Goal: Task Accomplishment & Management: Manage account settings

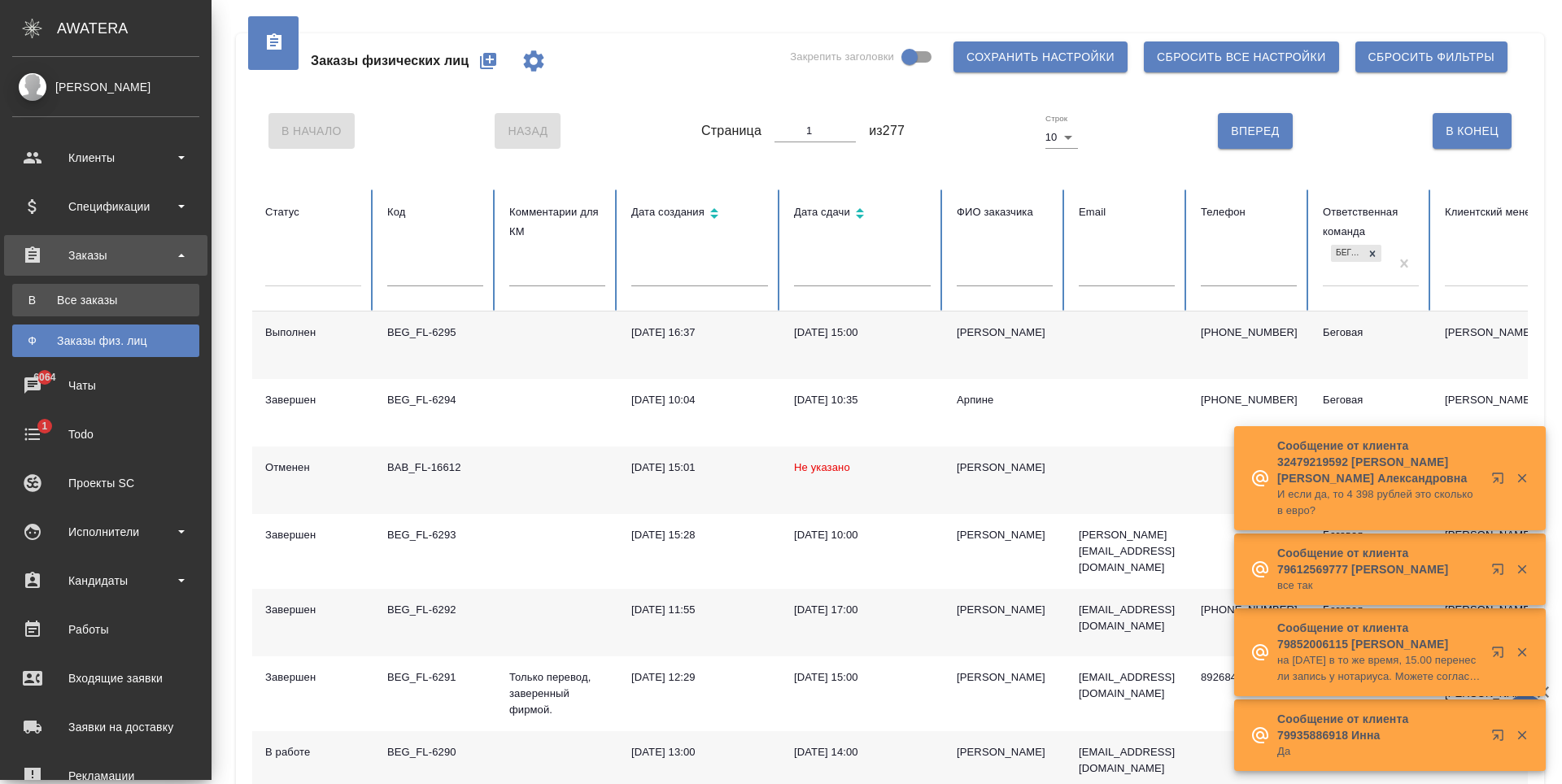
click at [83, 297] on div "Все заказы" at bounding box center [105, 300] width 171 height 17
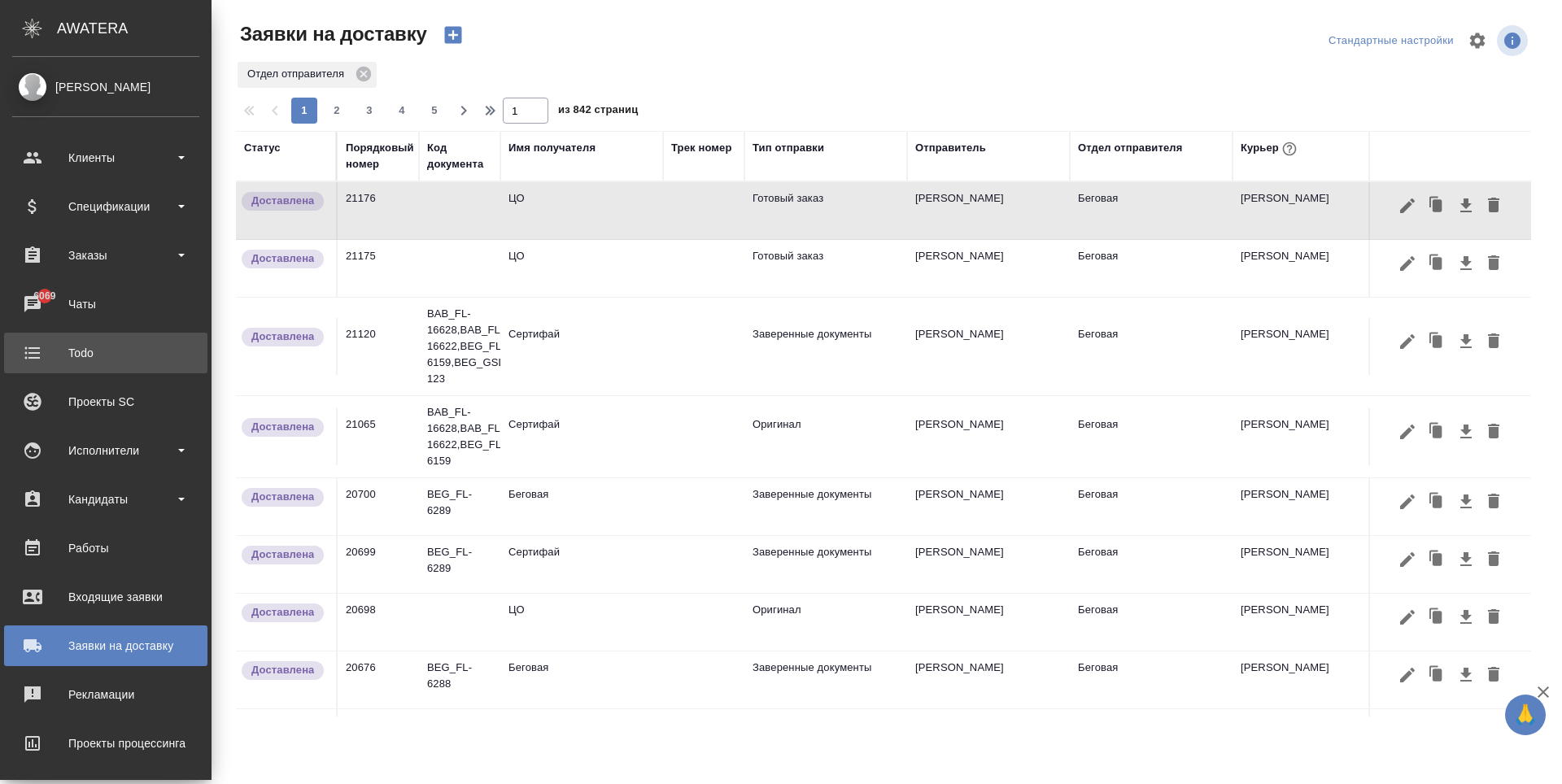
click at [118, 312] on div "Чаты" at bounding box center [106, 303] width 187 height 24
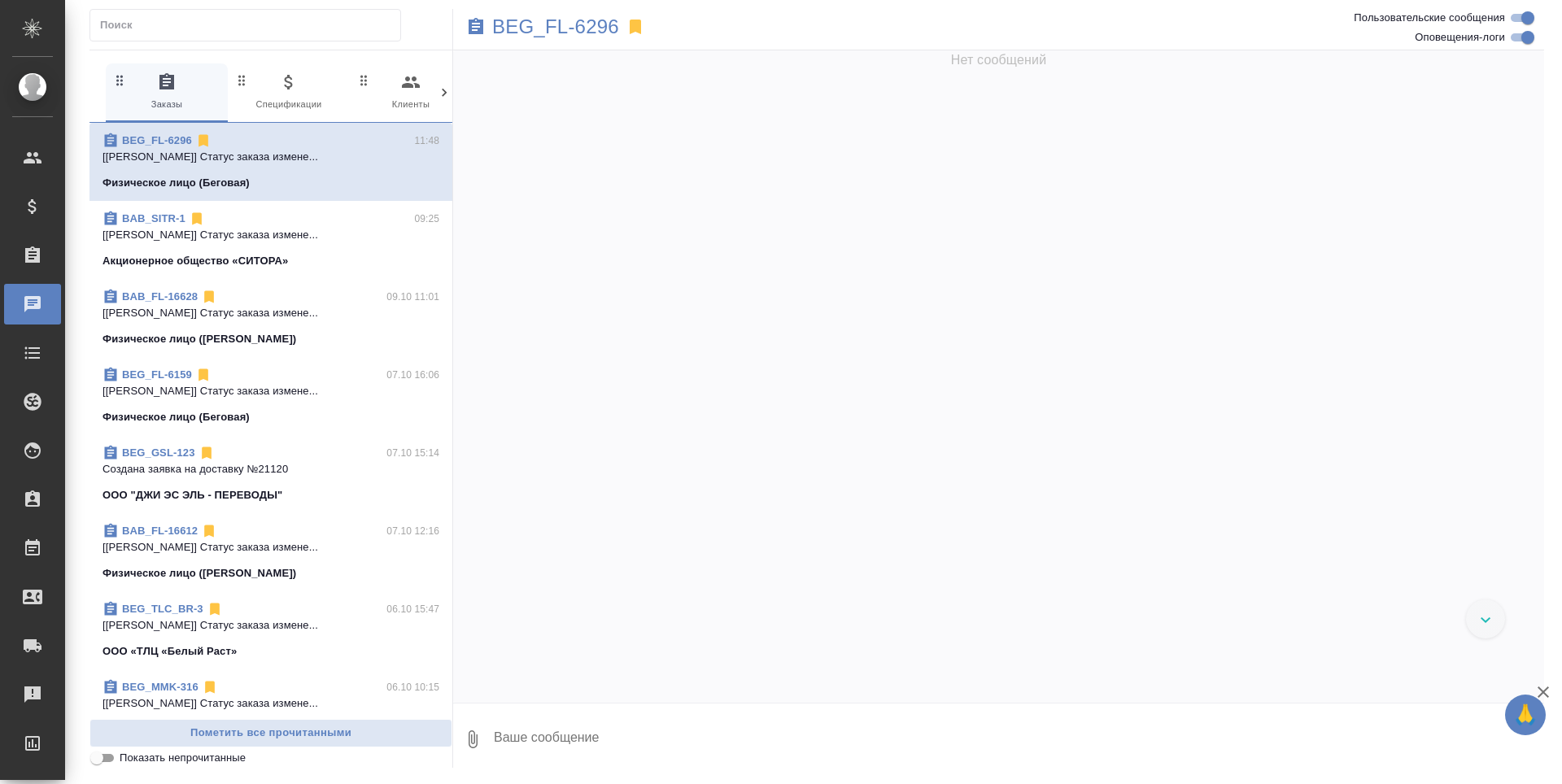
click at [439, 90] on icon at bounding box center [444, 92] width 17 height 17
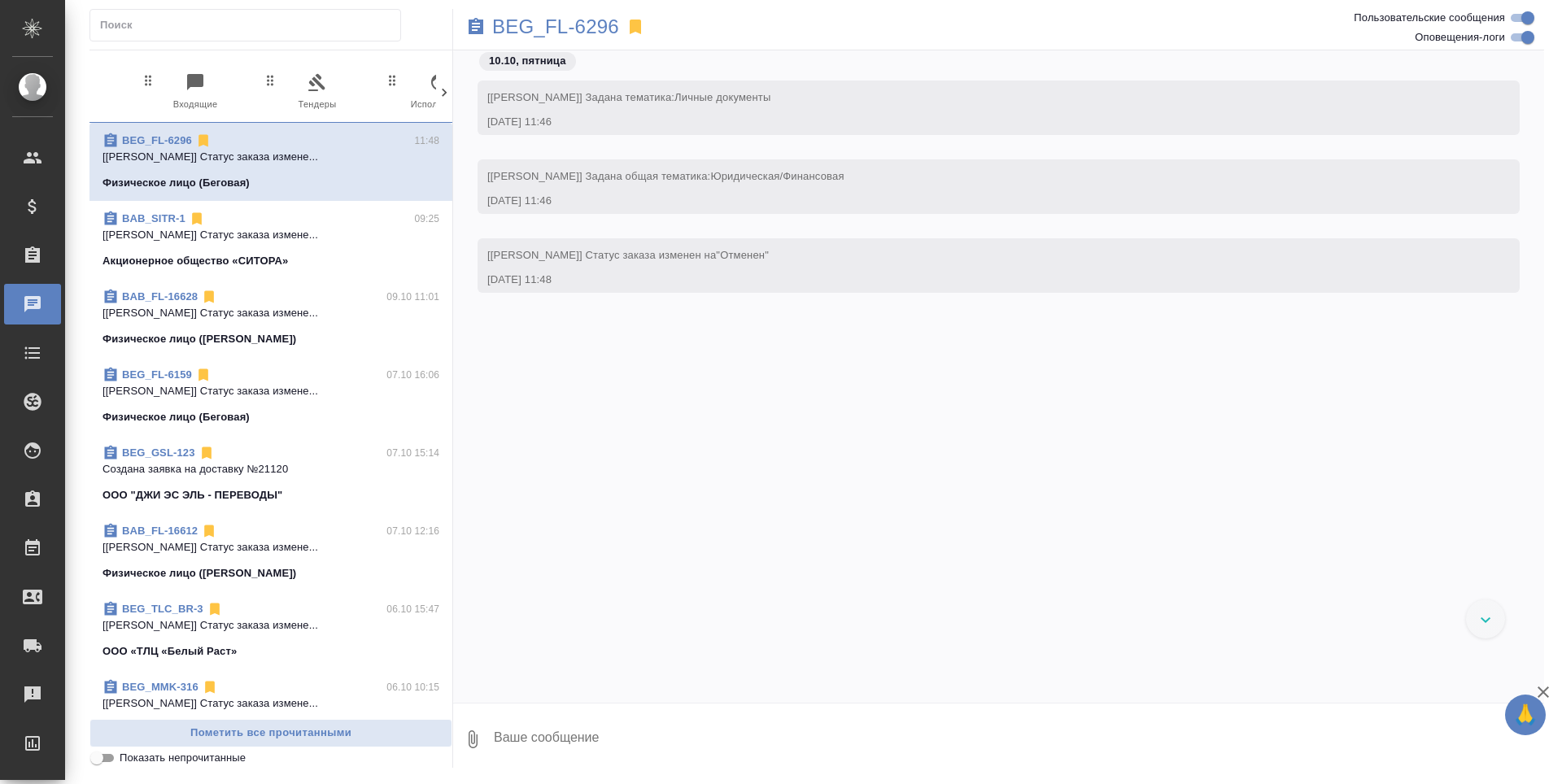
click at [439, 90] on icon at bounding box center [444, 92] width 17 height 17
click at [406, 104] on span "99+ Мессенджеры" at bounding box center [375, 92] width 109 height 40
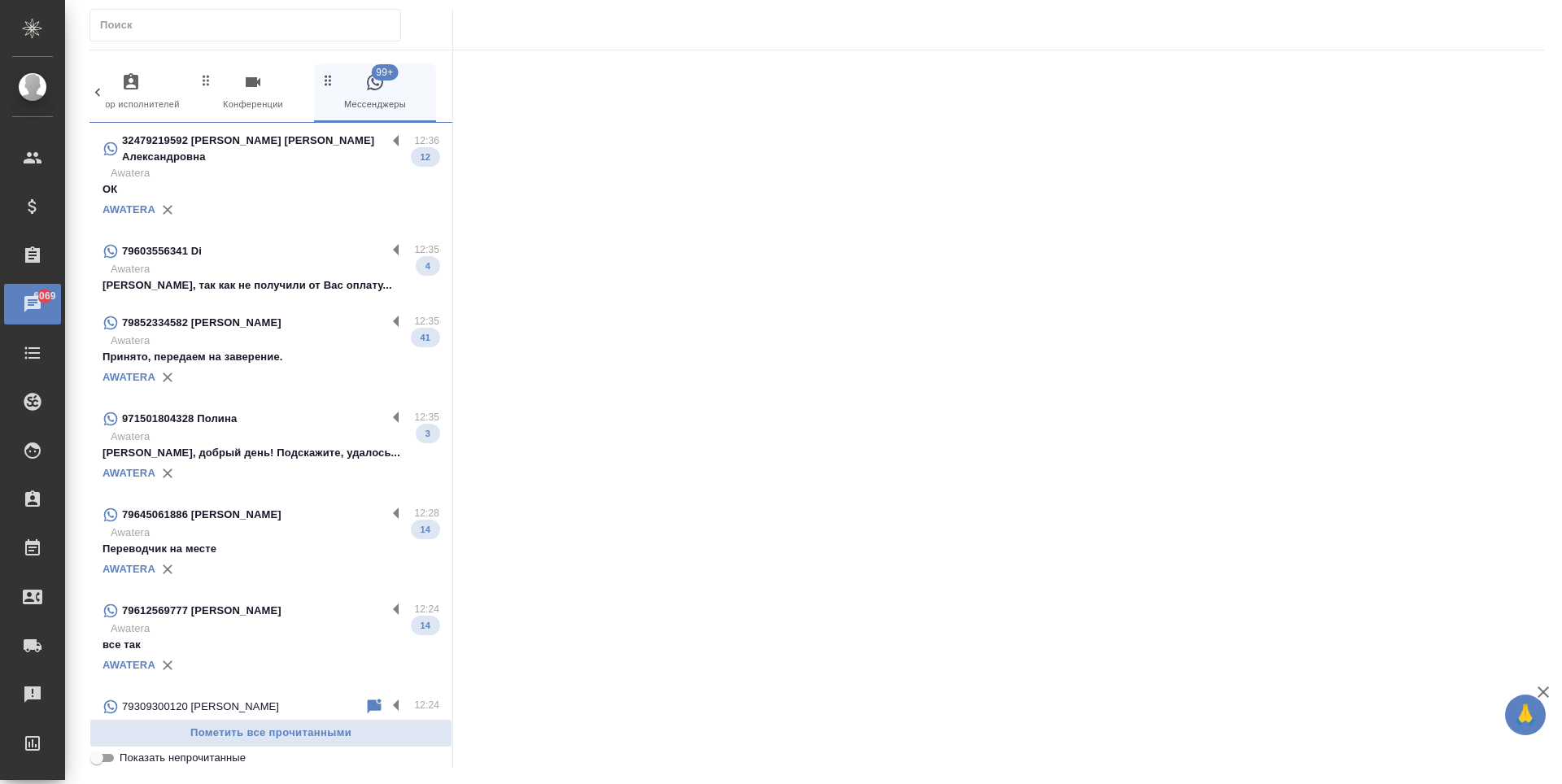
click at [275, 349] on p "Принято, передаем на заверение." at bounding box center [271, 357] width 337 height 17
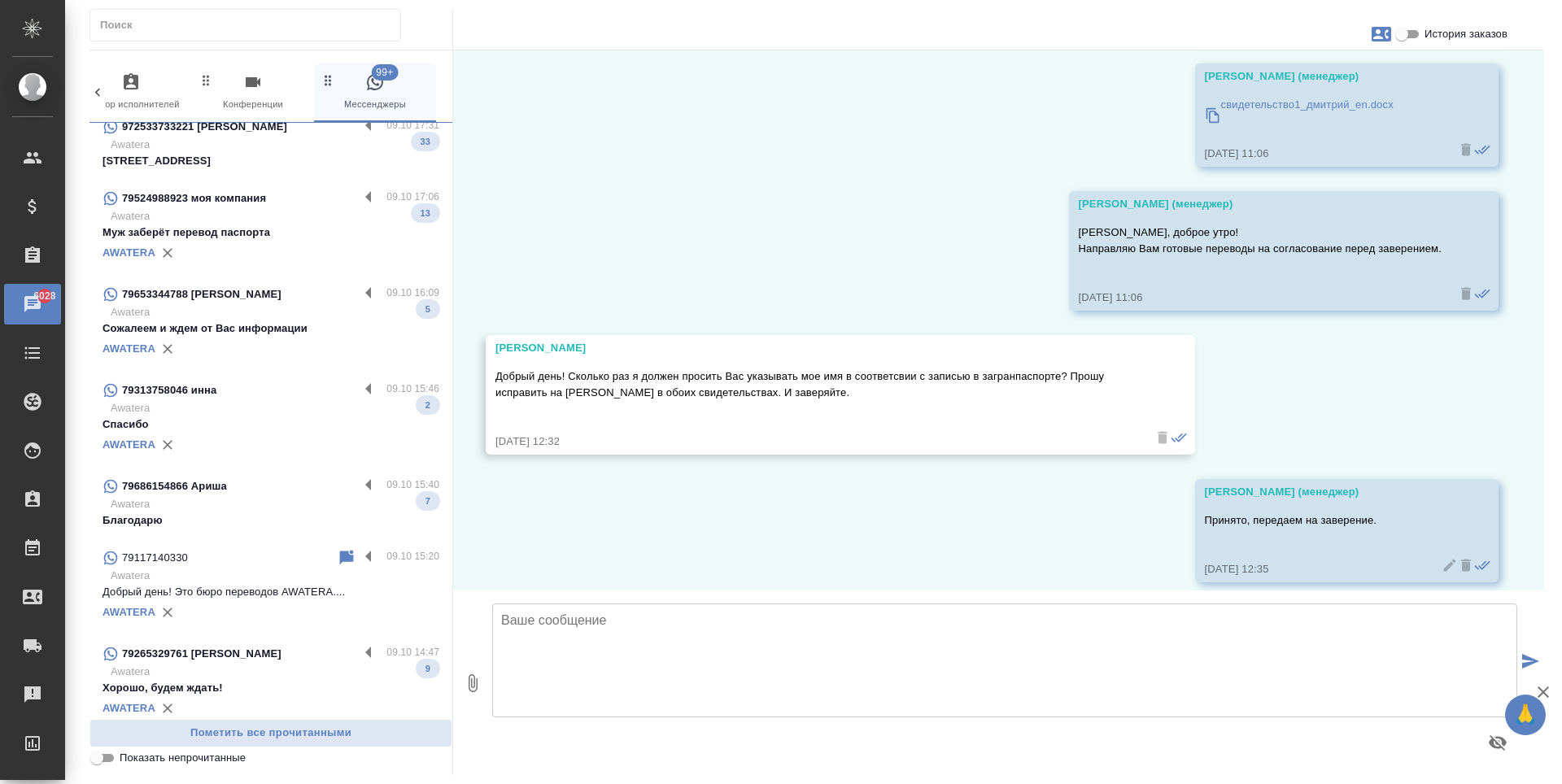
scroll to position [2520, 0]
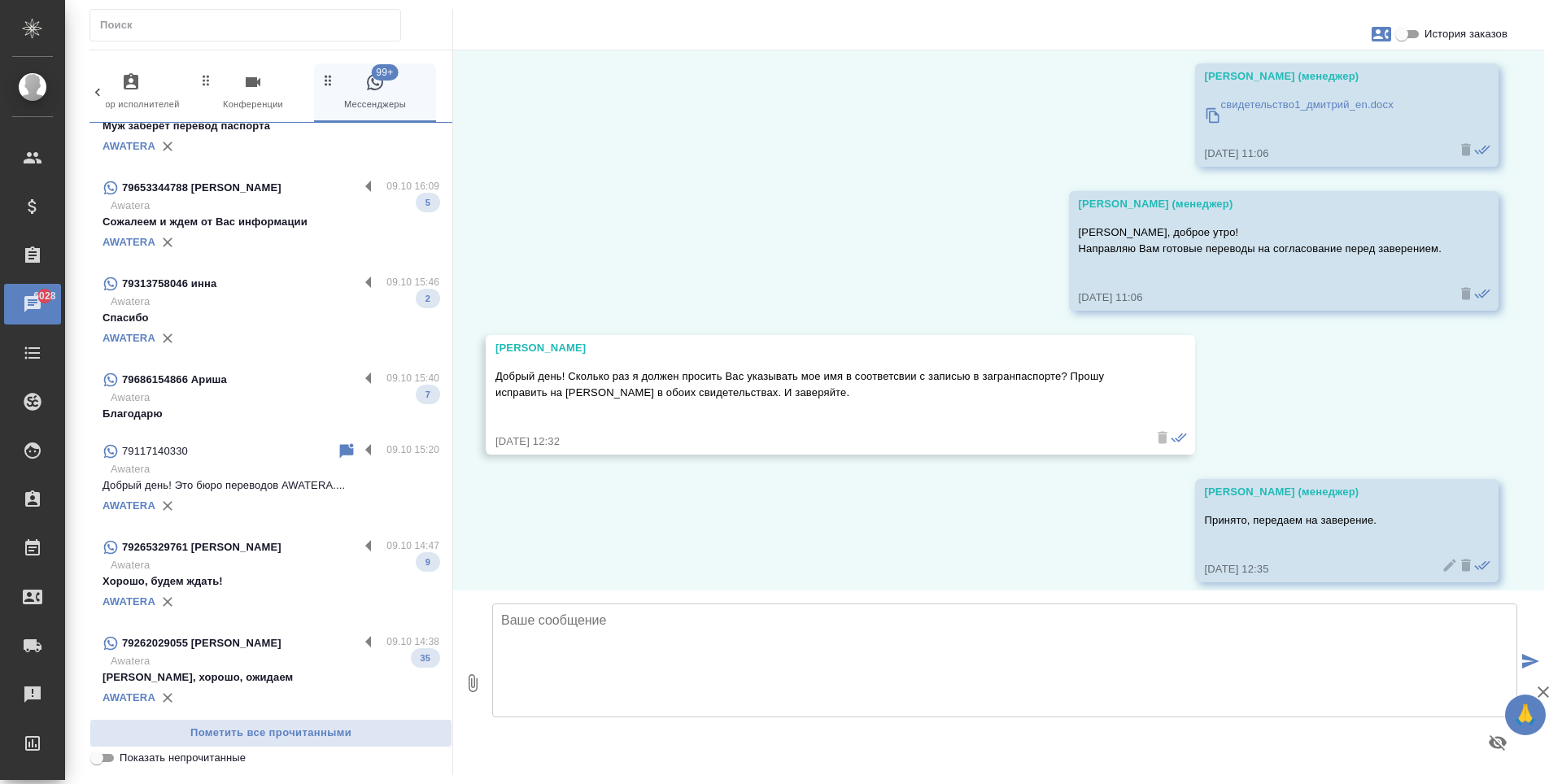
click at [296, 477] on p "Добрый день! Это бюро переводов AWATERA...." at bounding box center [271, 486] width 337 height 17
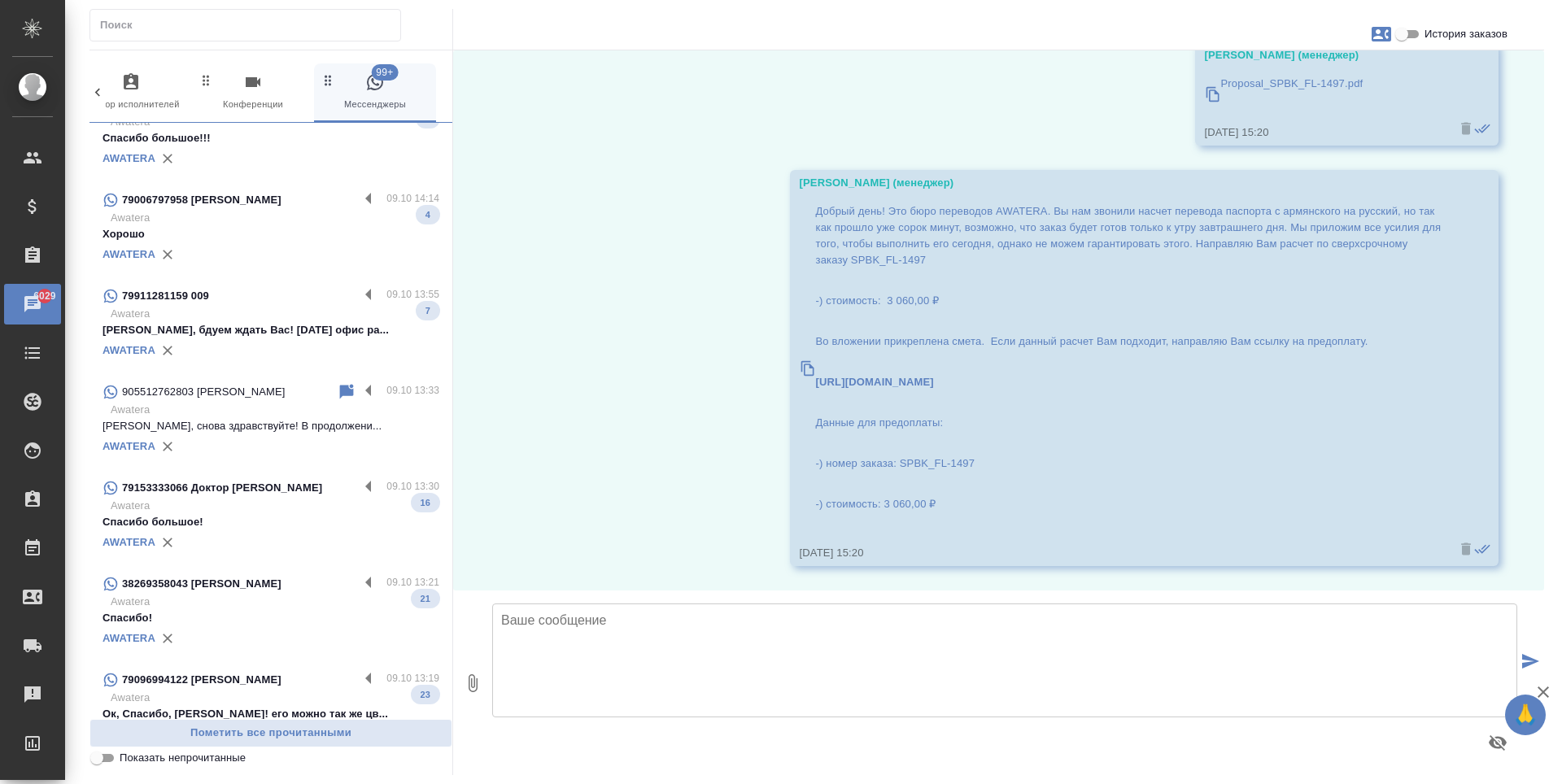
scroll to position [3253, 0]
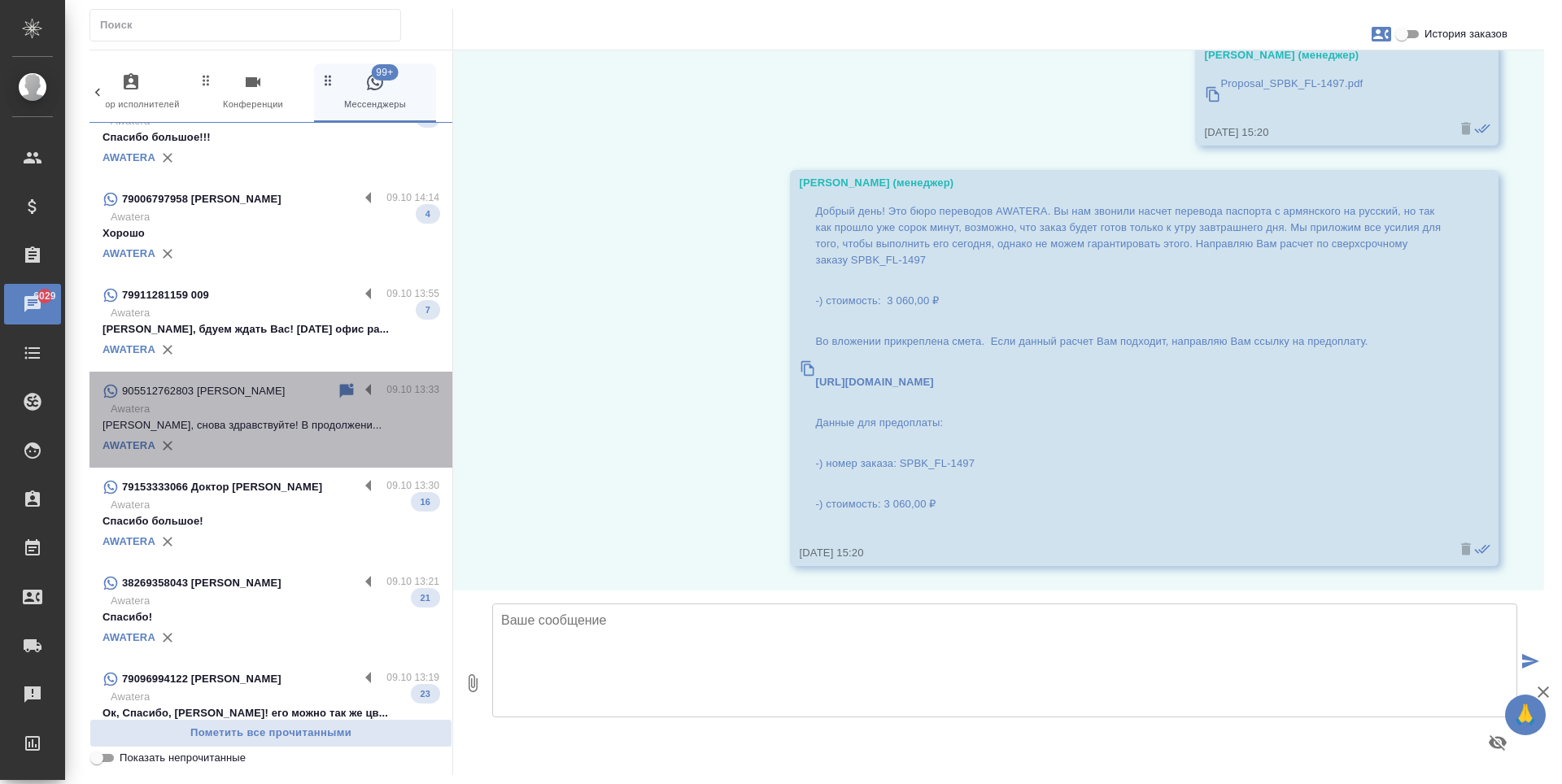
click at [344, 433] on div "AWATERA" at bounding box center [271, 445] width 337 height 24
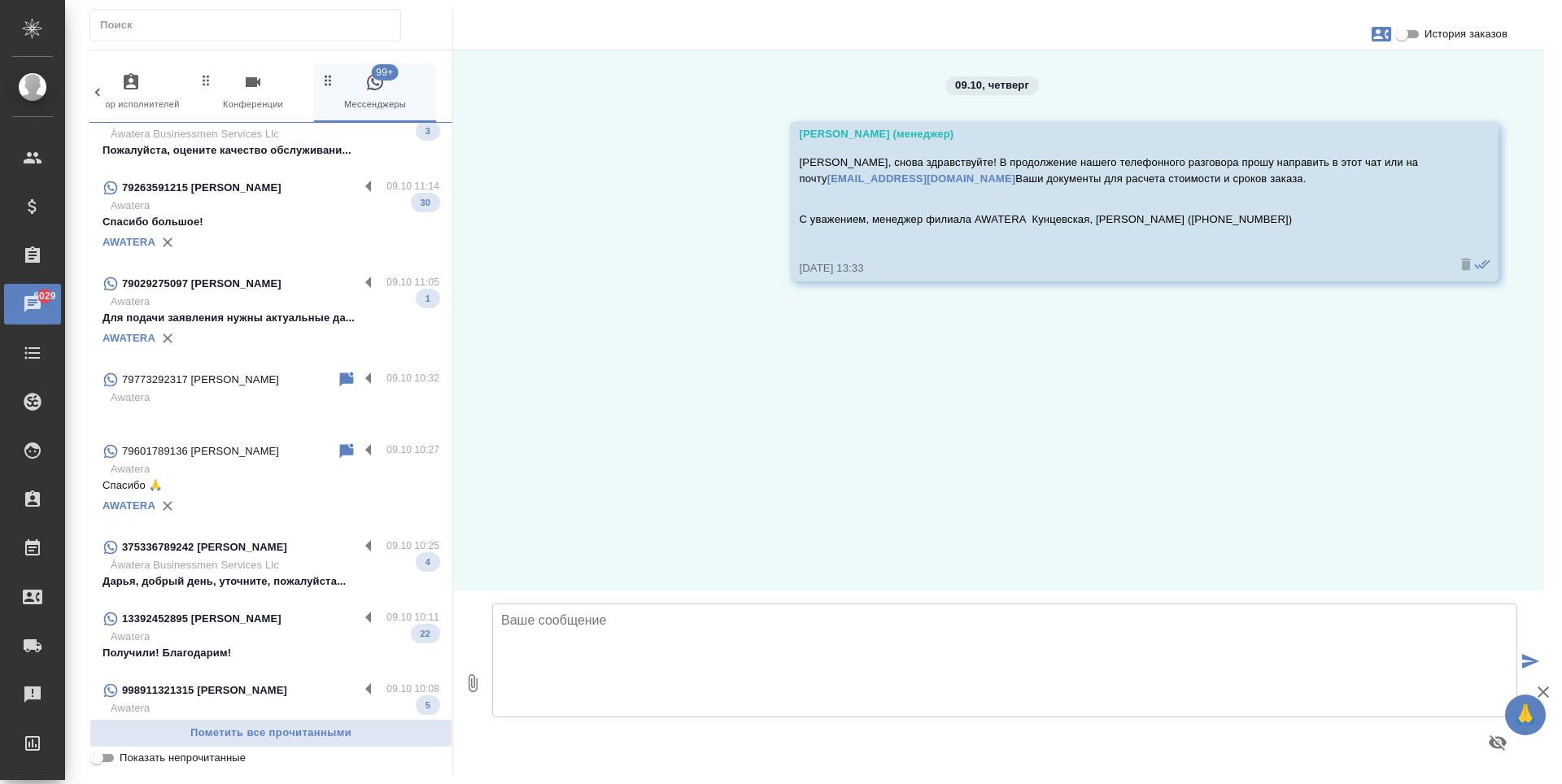
scroll to position [4472, 0]
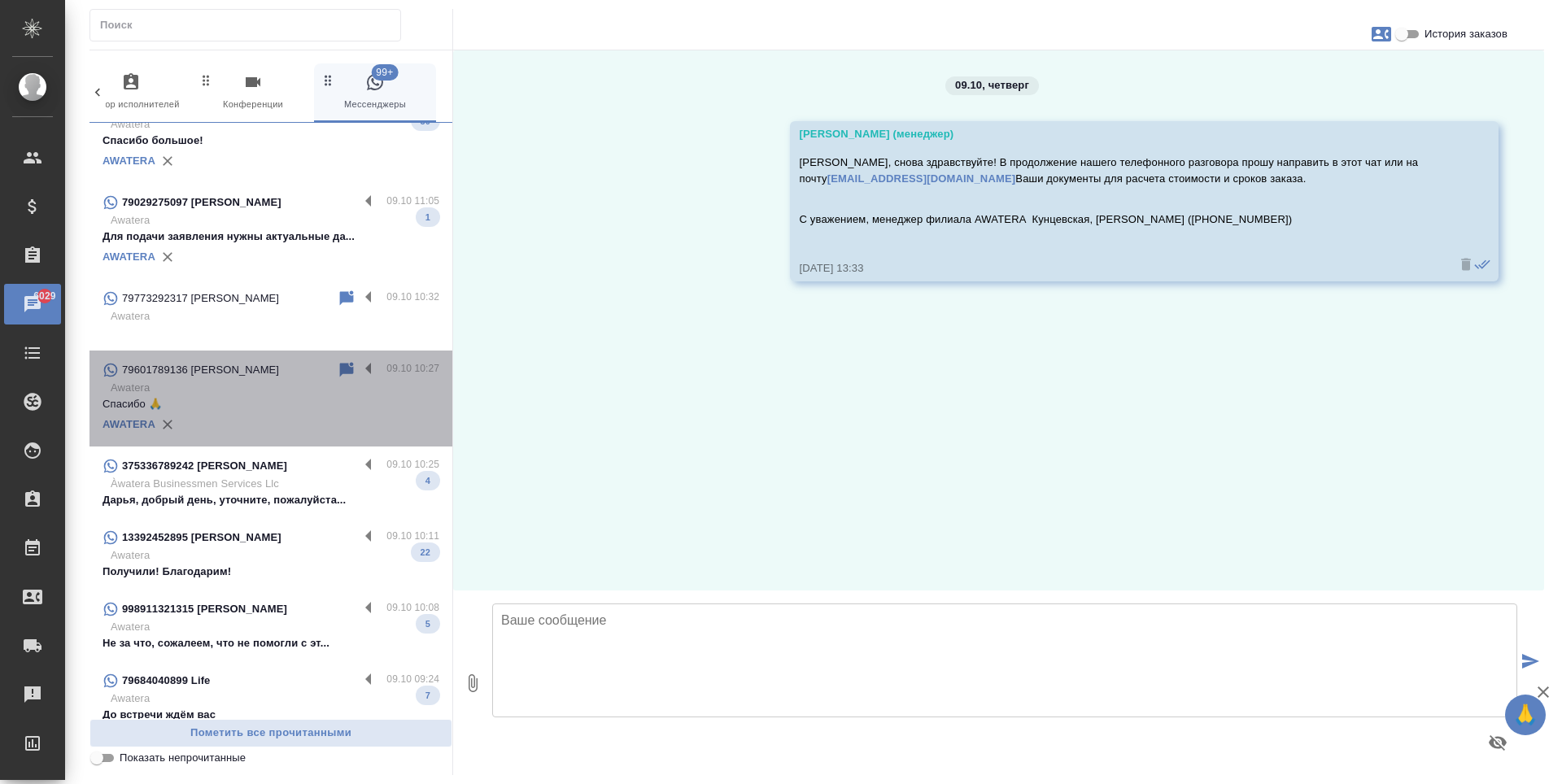
click at [344, 416] on div "AWATERA" at bounding box center [271, 424] width 337 height 24
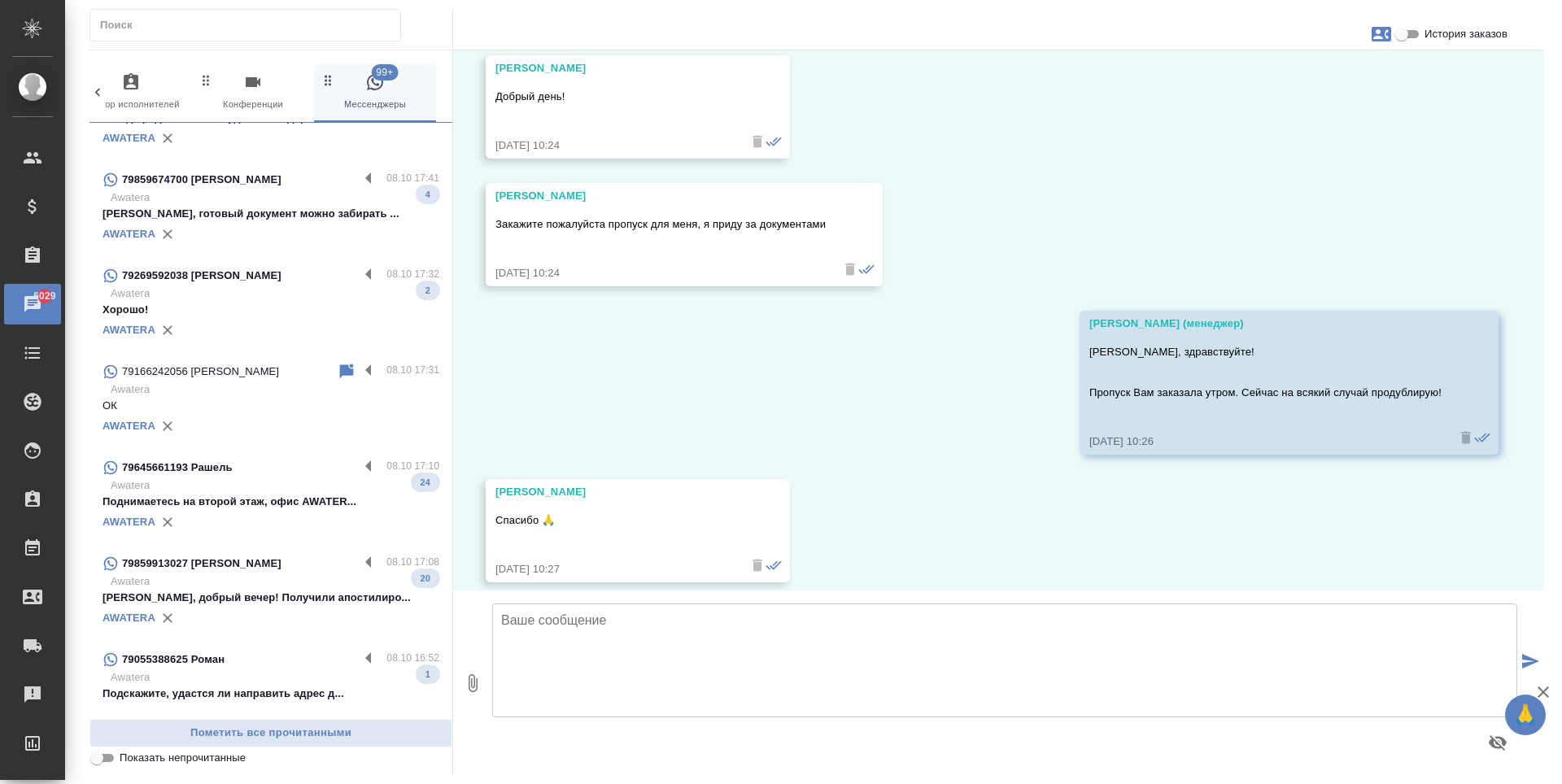
scroll to position [5286, 0]
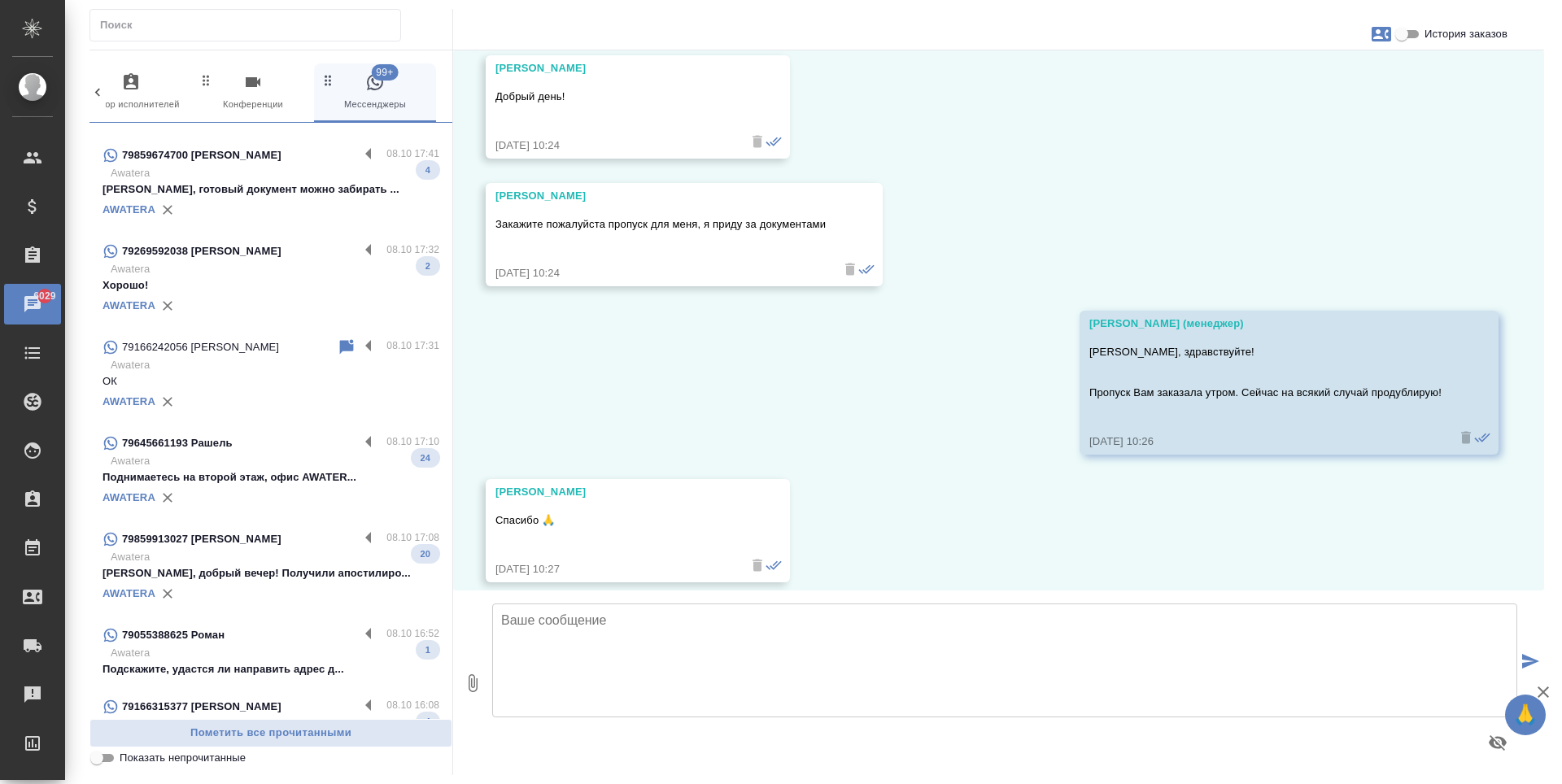
click at [325, 389] on div "AWATERA" at bounding box center [271, 401] width 337 height 24
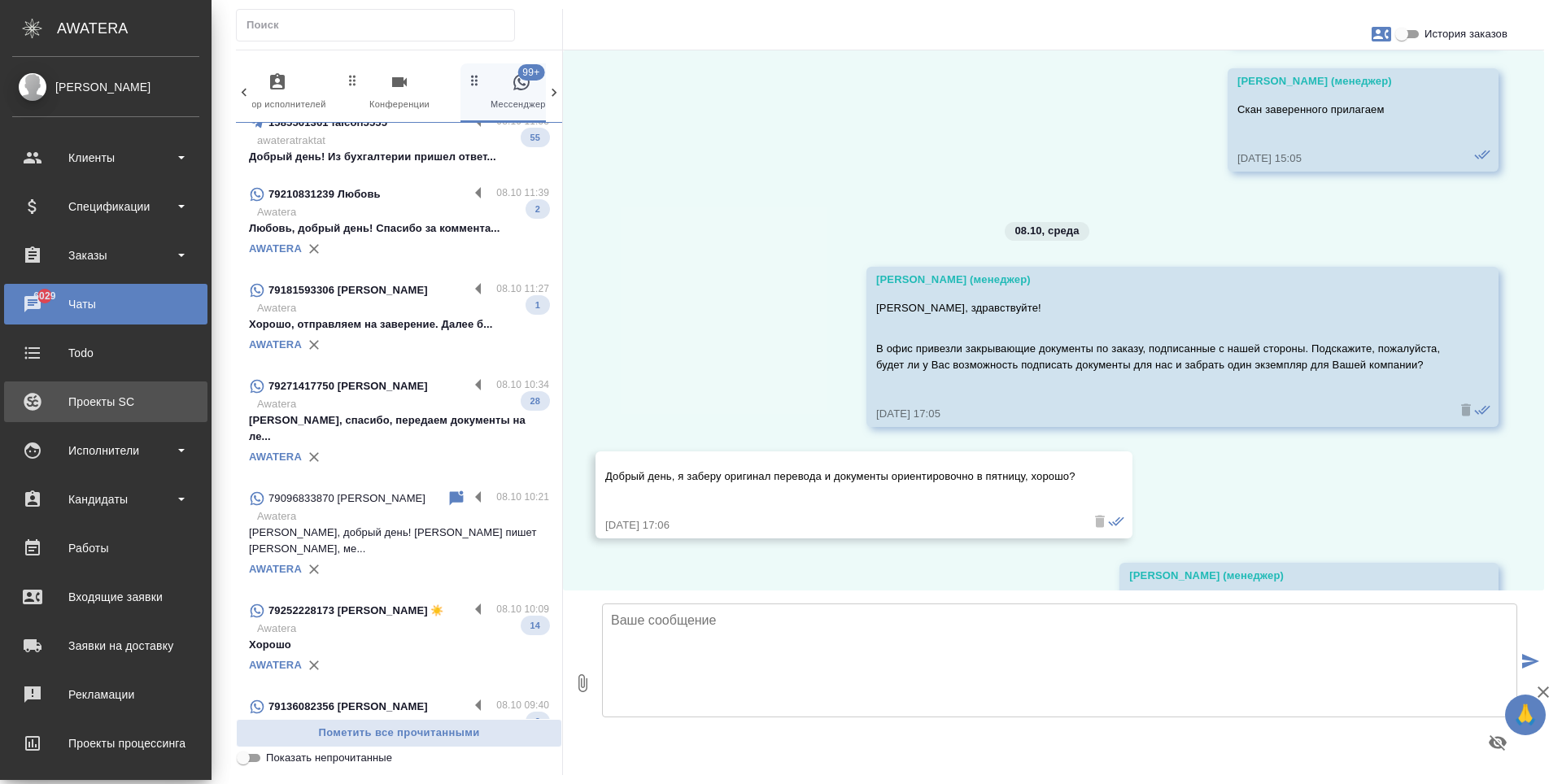
scroll to position [12947, 0]
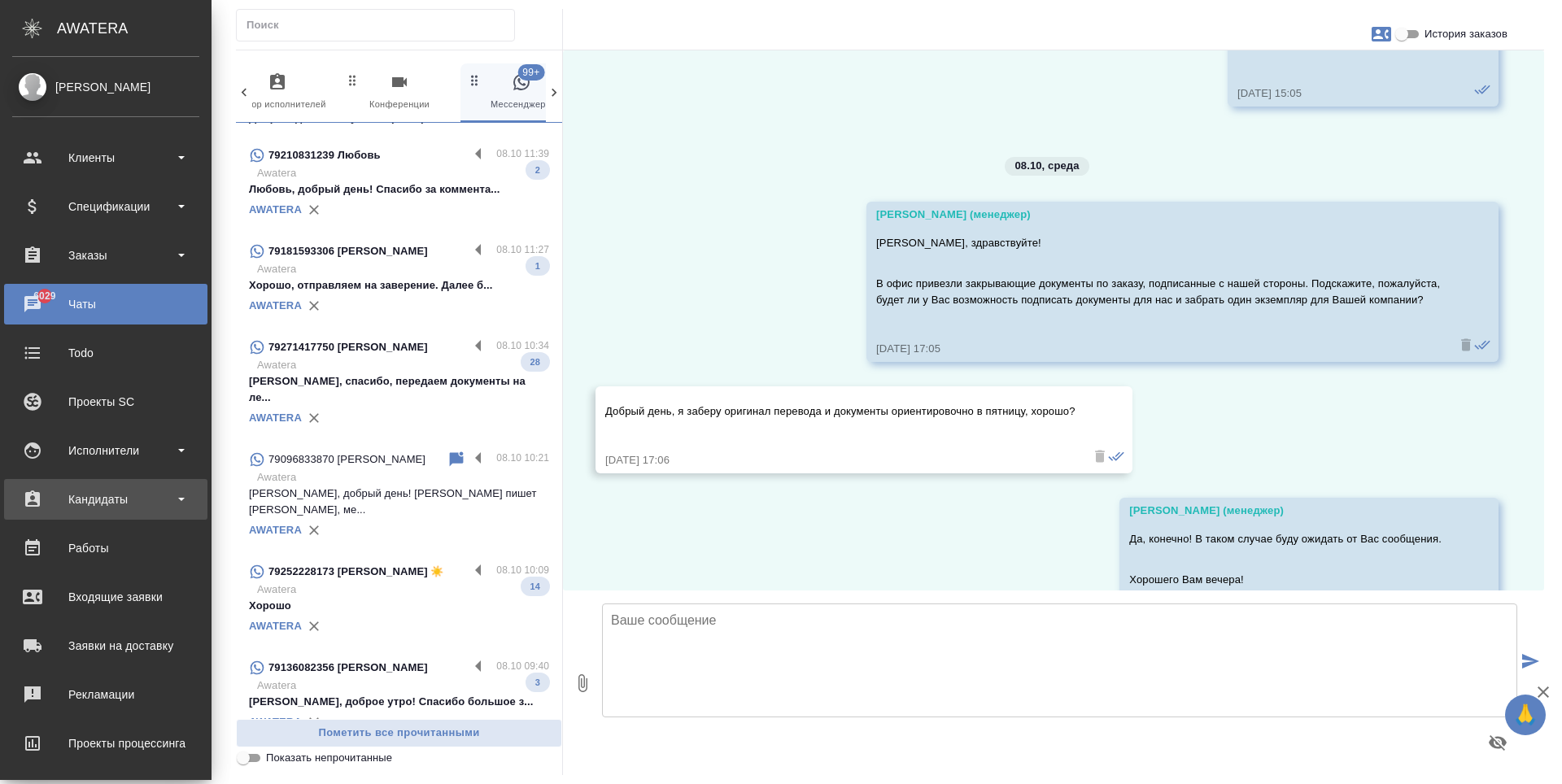
click at [120, 491] on div "Кандидаты" at bounding box center [106, 499] width 187 height 24
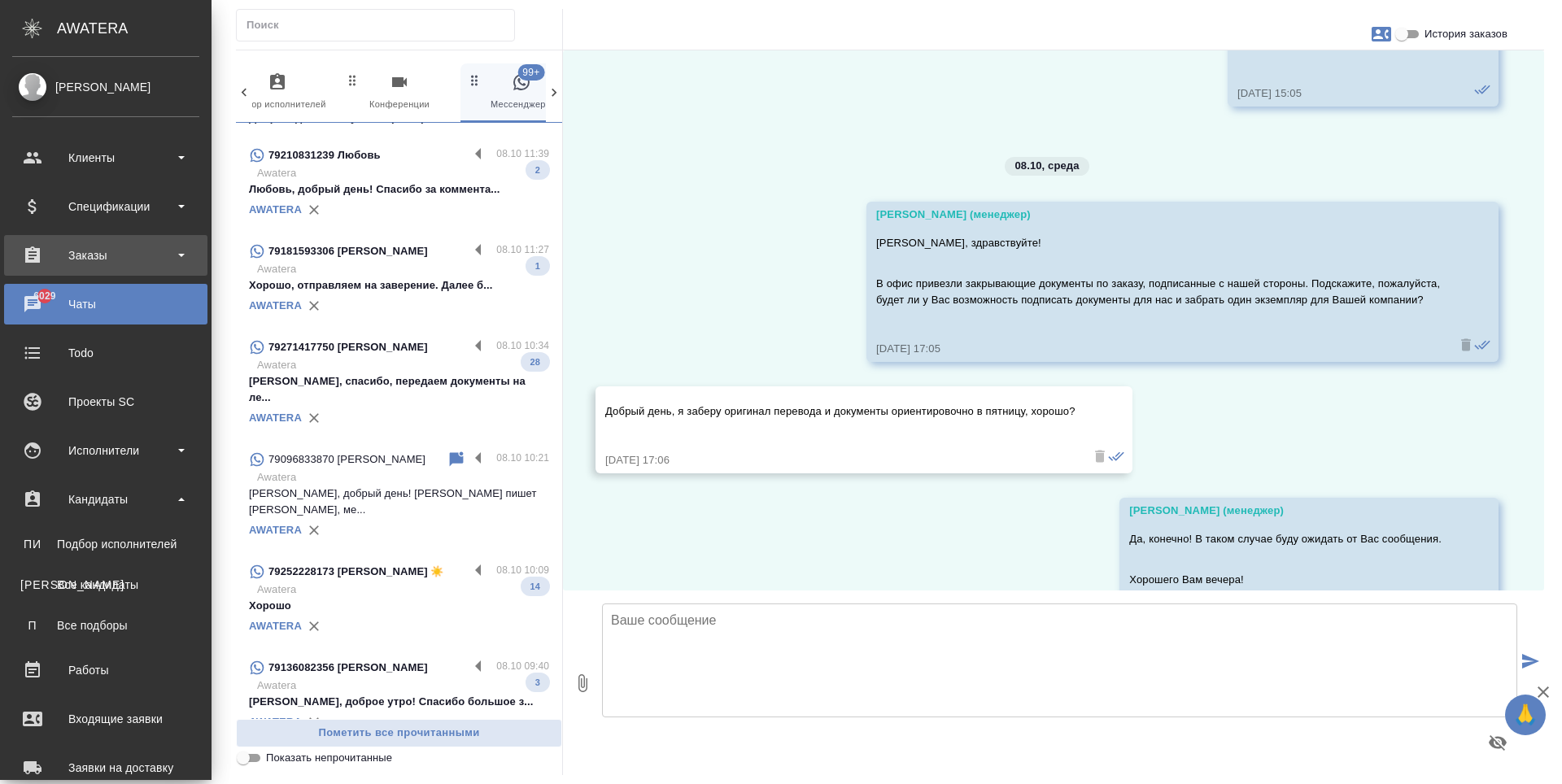
click at [156, 257] on div "Заказы" at bounding box center [106, 255] width 187 height 24
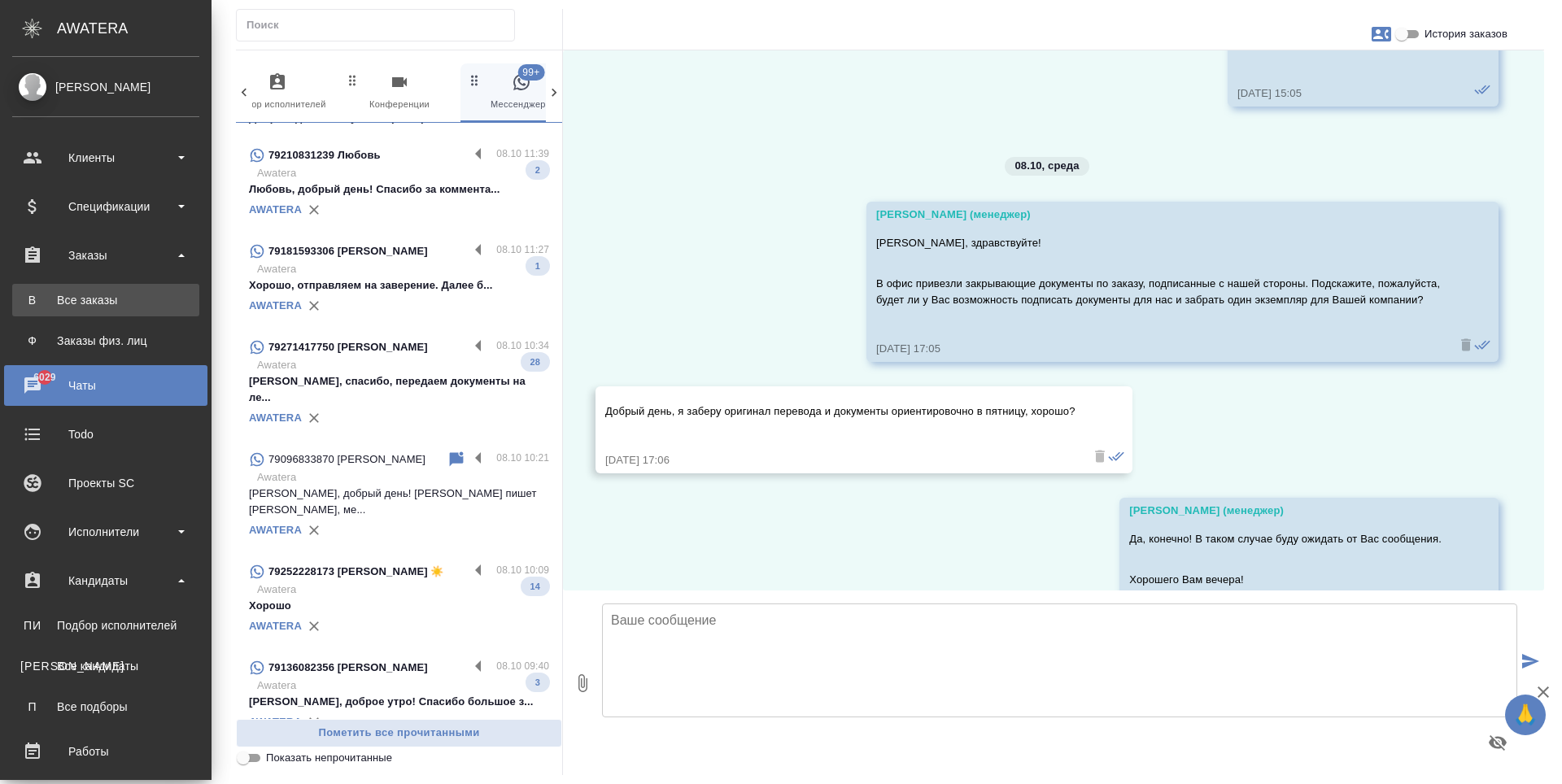
click at [150, 289] on link "В Все заказы" at bounding box center [106, 300] width 187 height 32
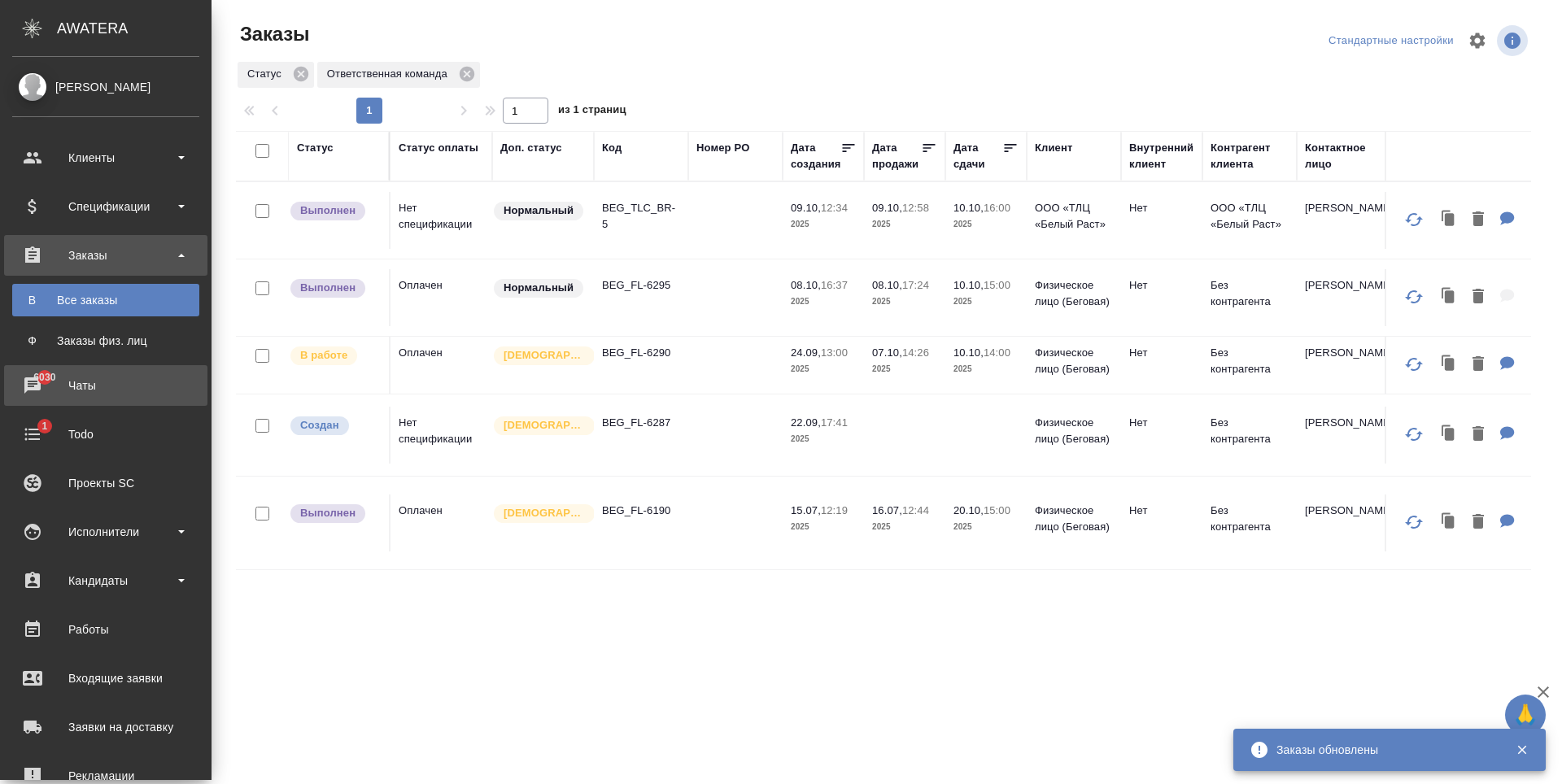
click at [98, 377] on div "Чаты" at bounding box center [106, 385] width 187 height 24
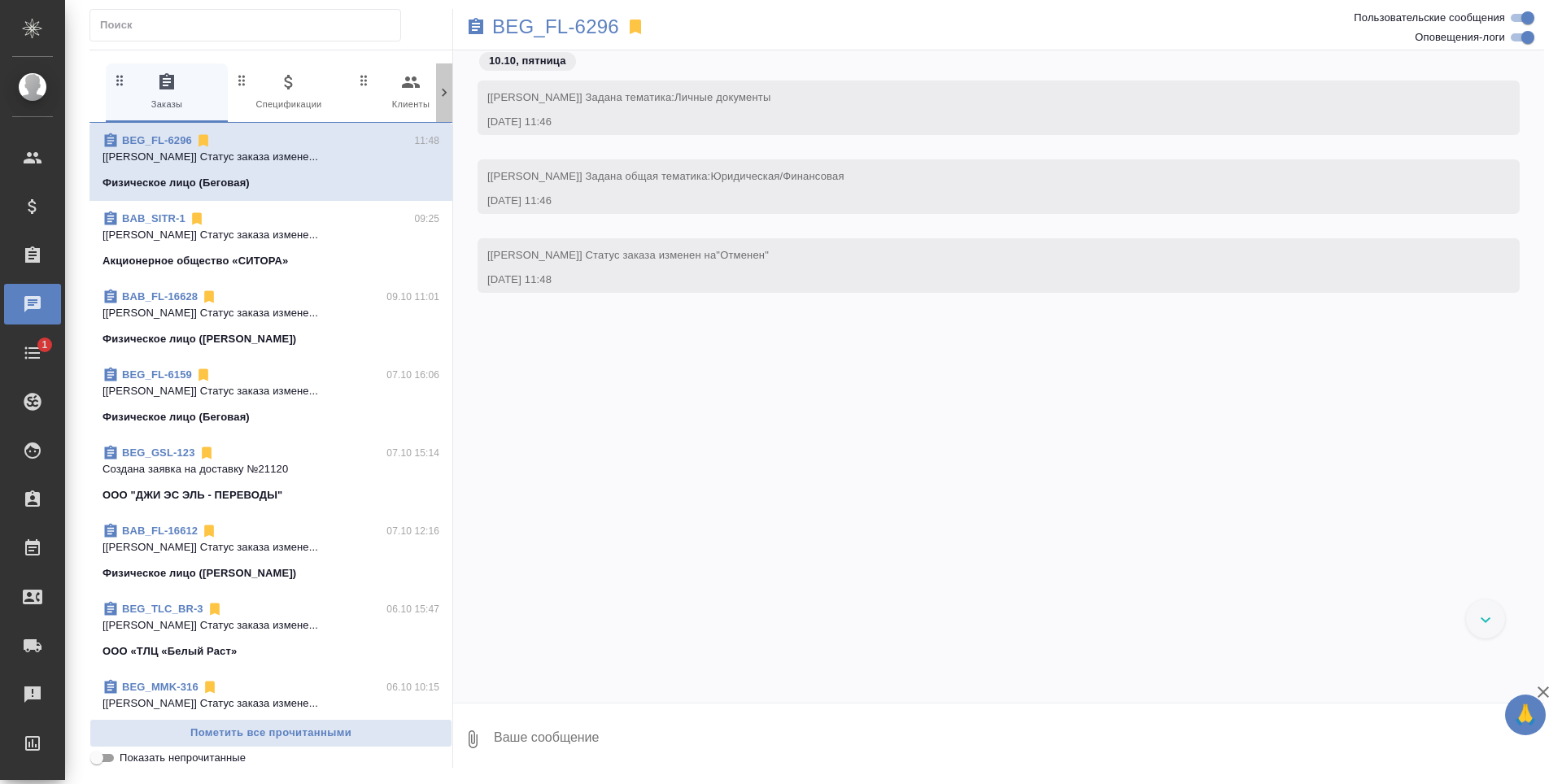
click at [448, 98] on icon at bounding box center [444, 92] width 17 height 17
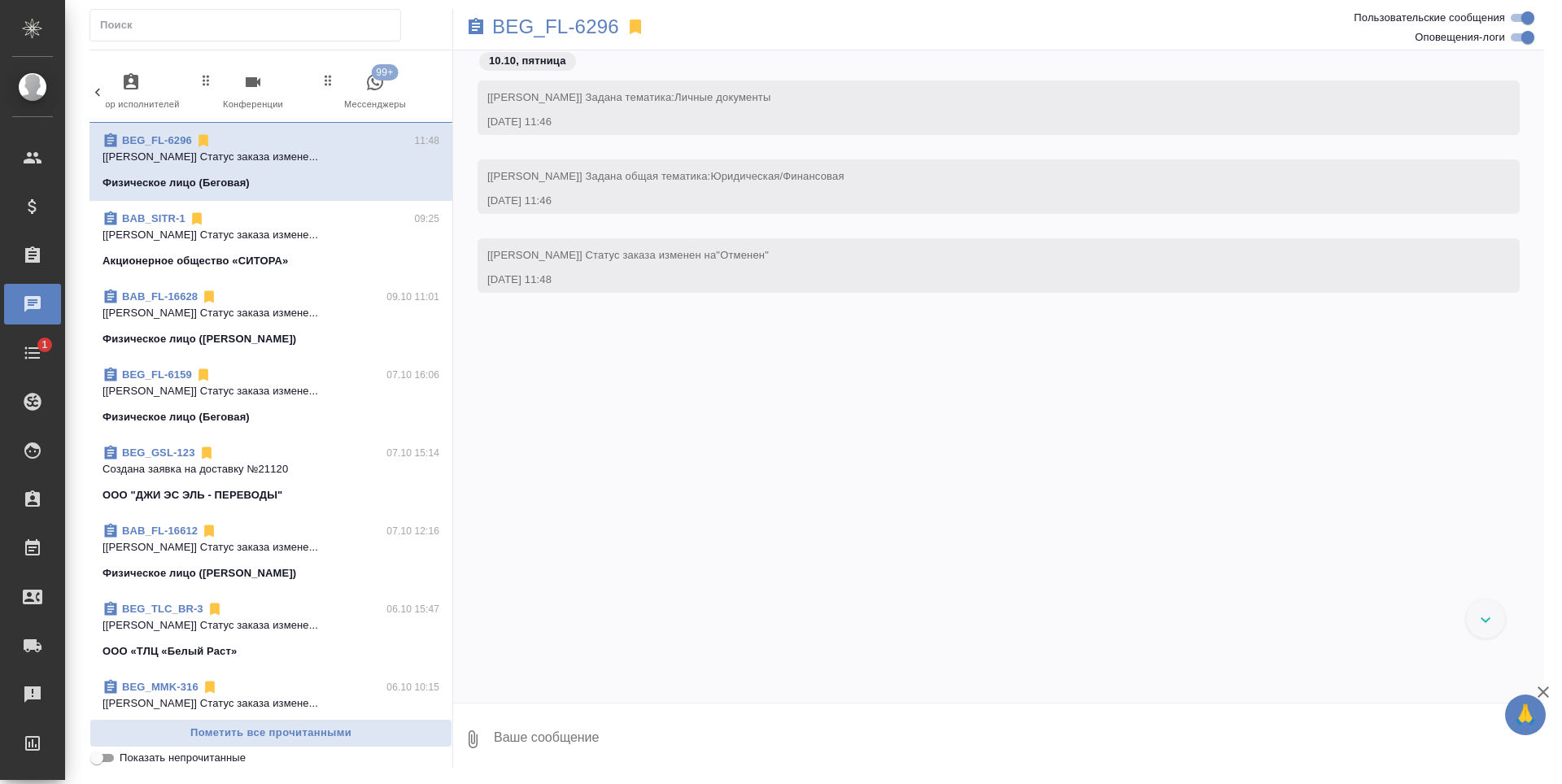
click at [448, 98] on div "0 Заказы 0 Спецификации 0 Клиенты 0 Входящие 0 Тендеры 0 Исполнители 0 Подбор и…" at bounding box center [270, 92] width 363 height 59
click at [344, 72] on span "99+ Мессенджеры" at bounding box center [375, 92] width 109 height 40
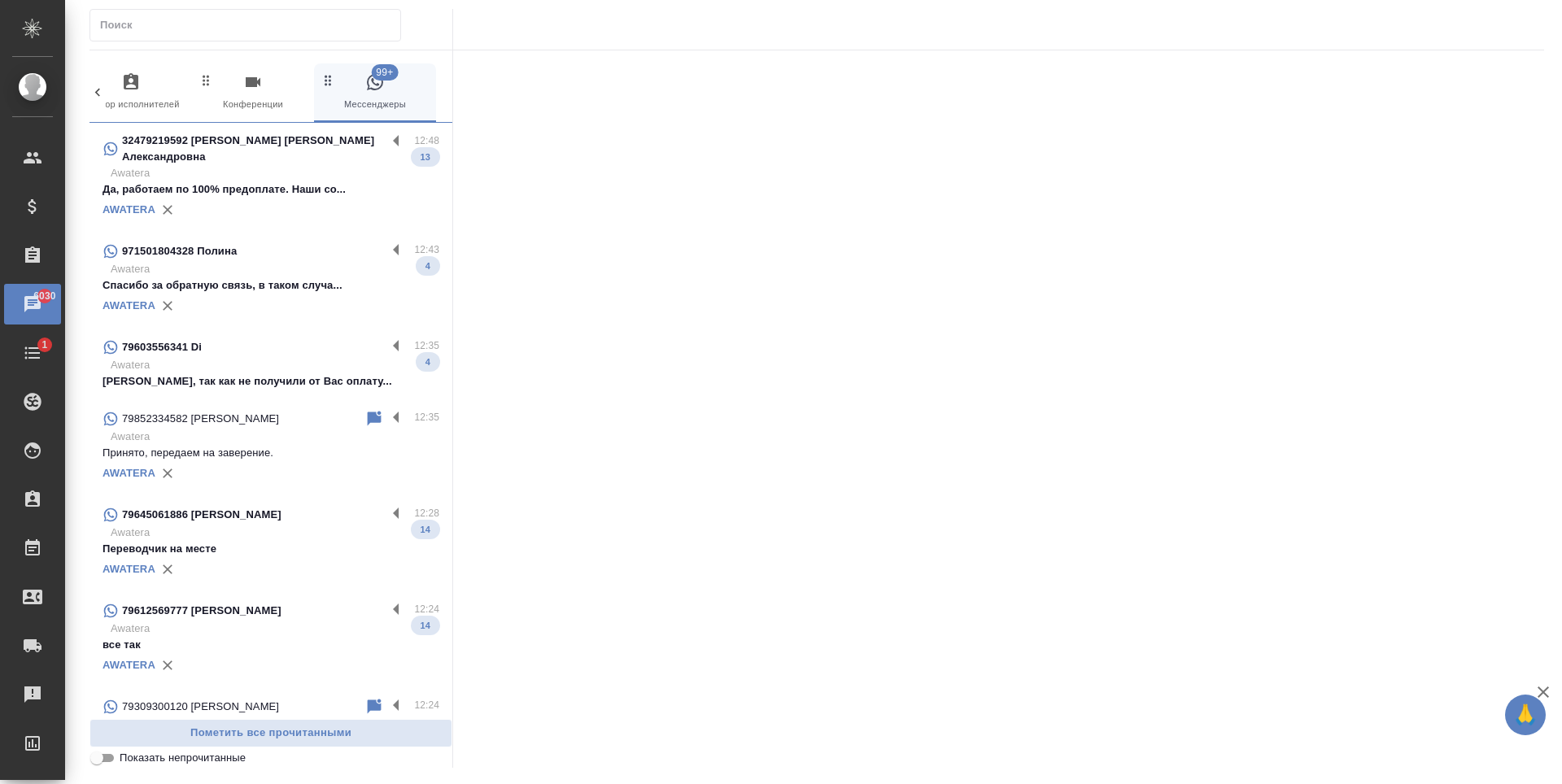
click at [273, 197] on div "AWATERA" at bounding box center [271, 209] width 337 height 24
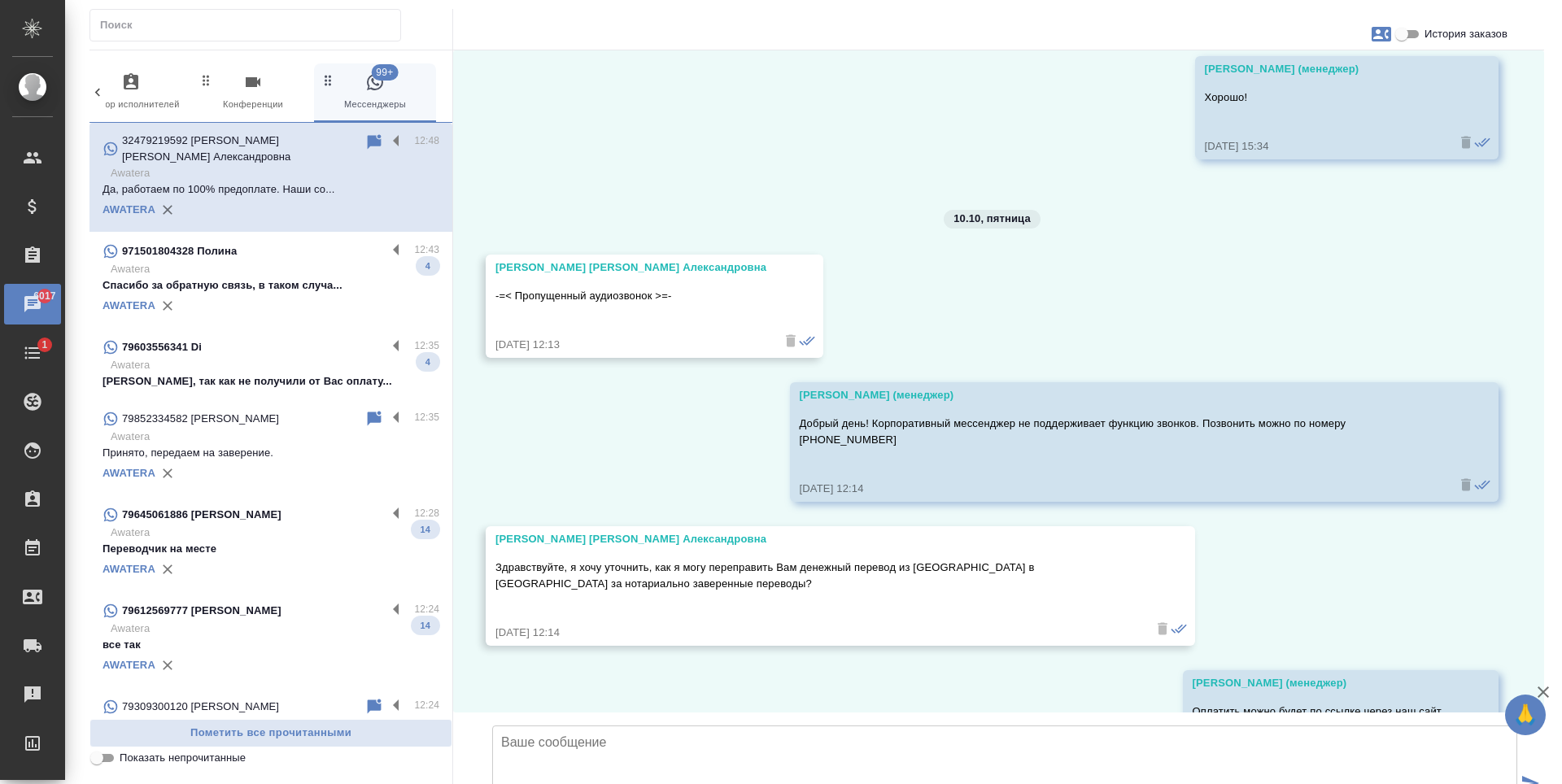
scroll to position [1699, 0]
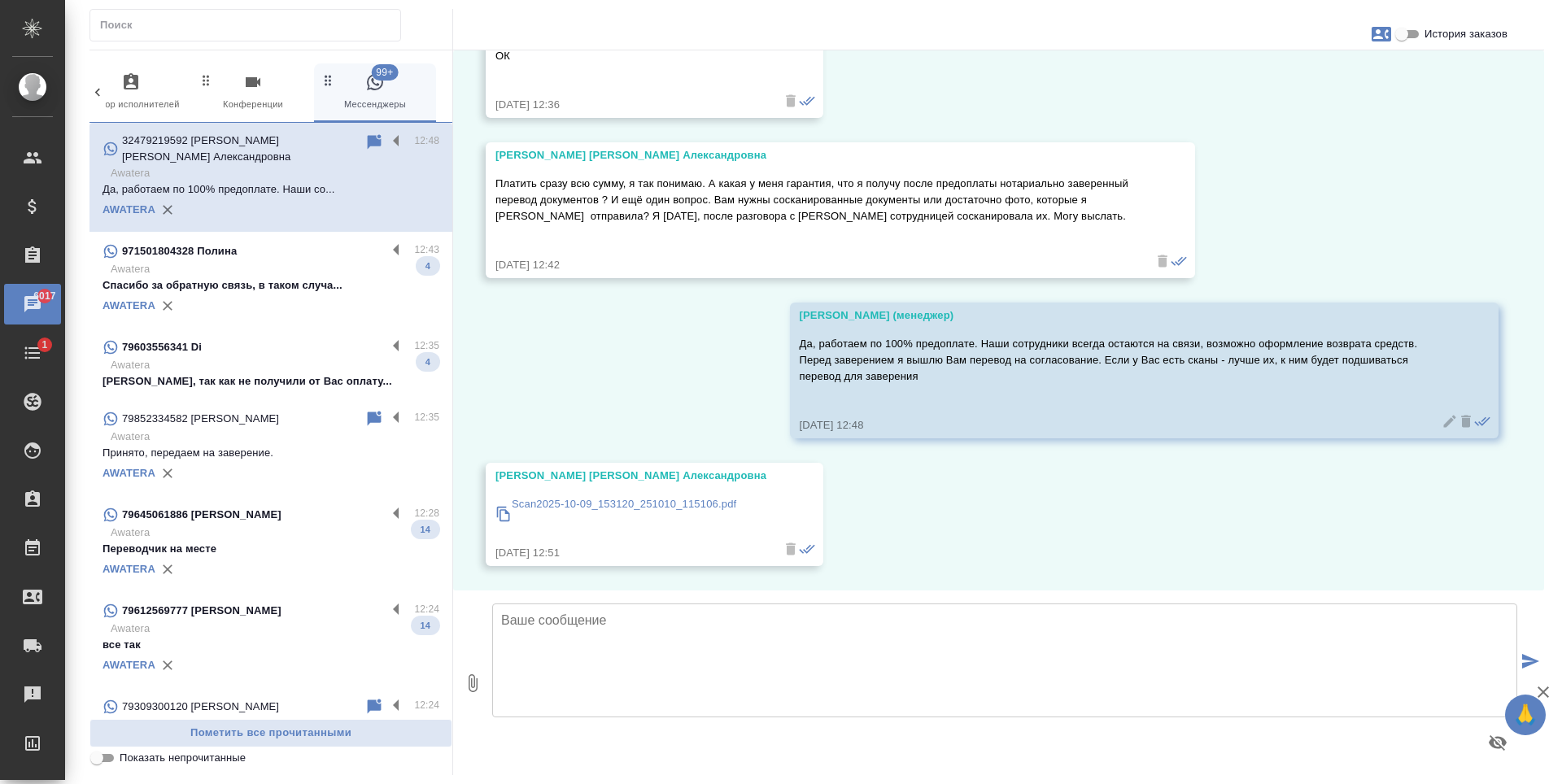
scroll to position [4507, 0]
click at [288, 380] on div "79603556341 Di 12:35 Awatera Диана, так как не получили от Вас оплату... 4" at bounding box center [270, 363] width 363 height 72
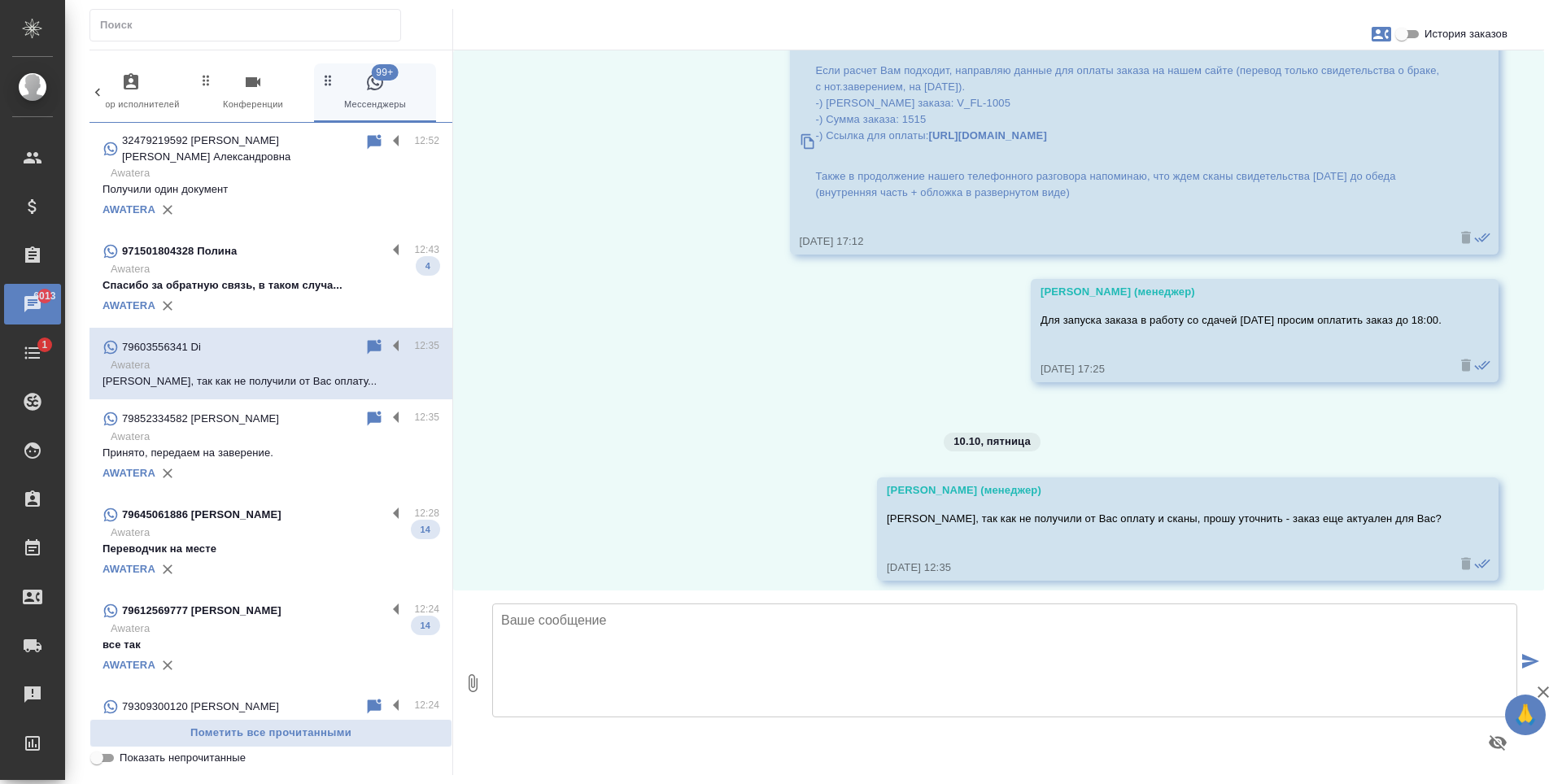
scroll to position [6520, 0]
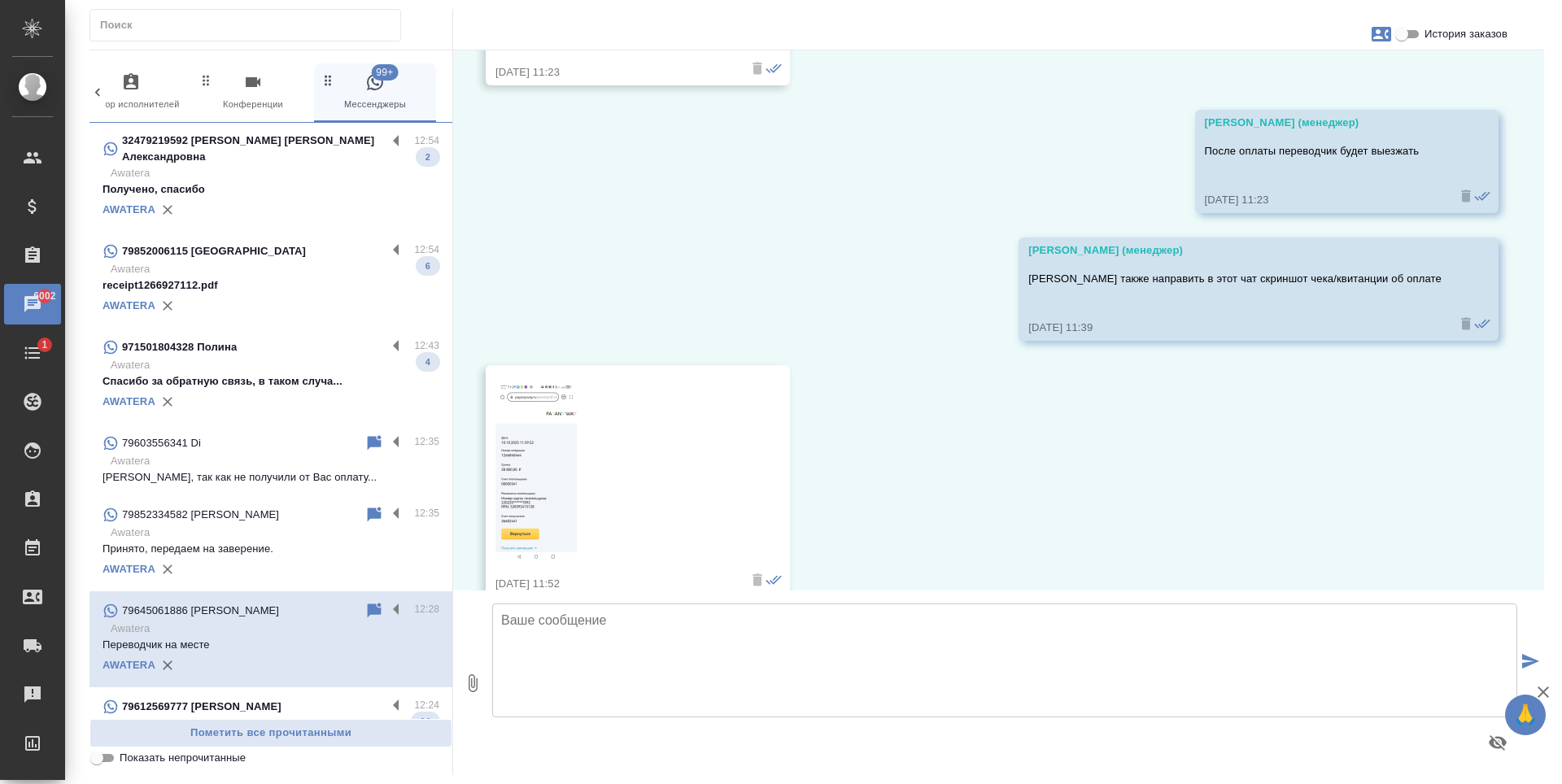
scroll to position [3133, 0]
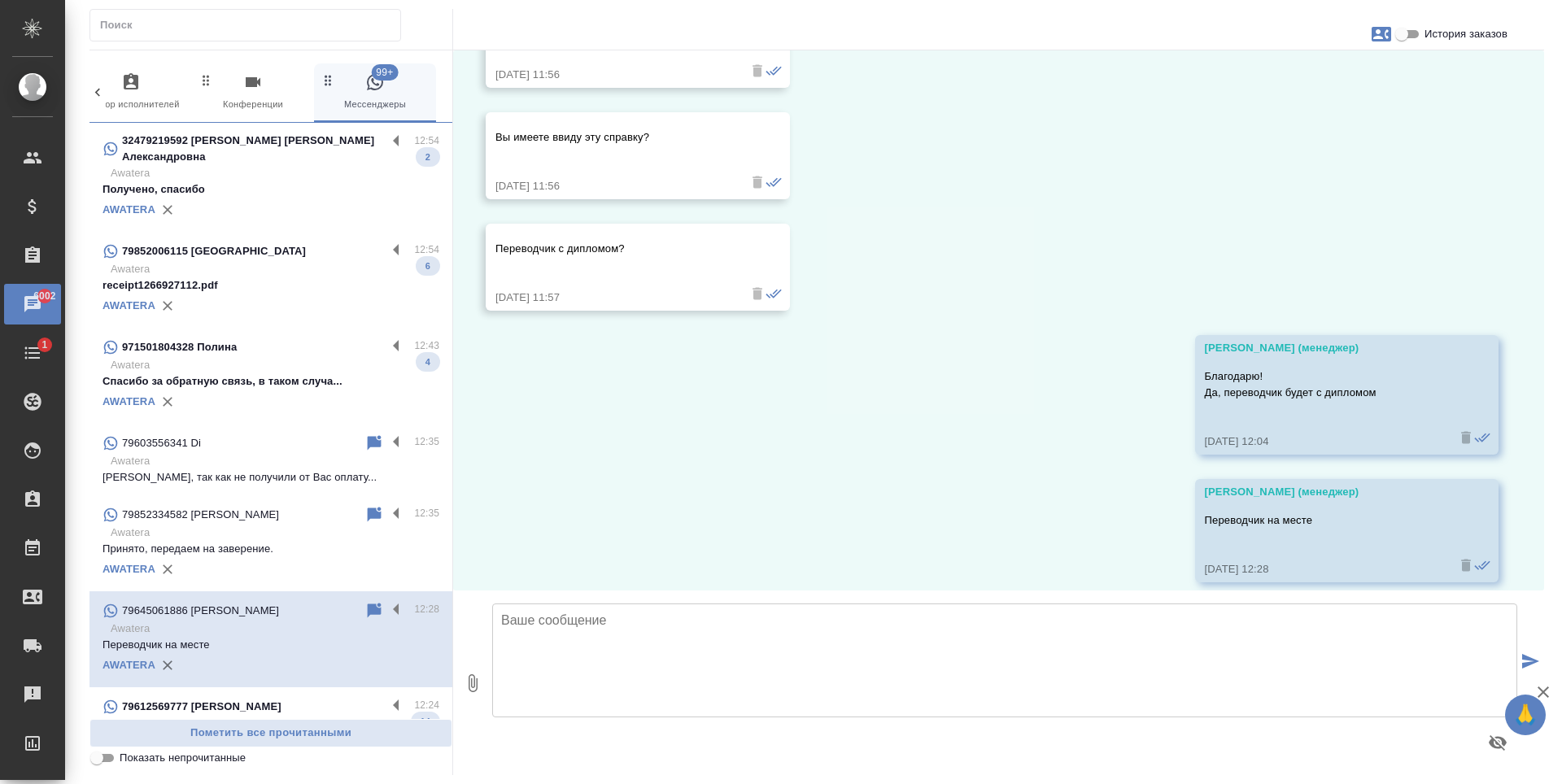
click at [265, 197] on div "AWATERA" at bounding box center [271, 209] width 337 height 24
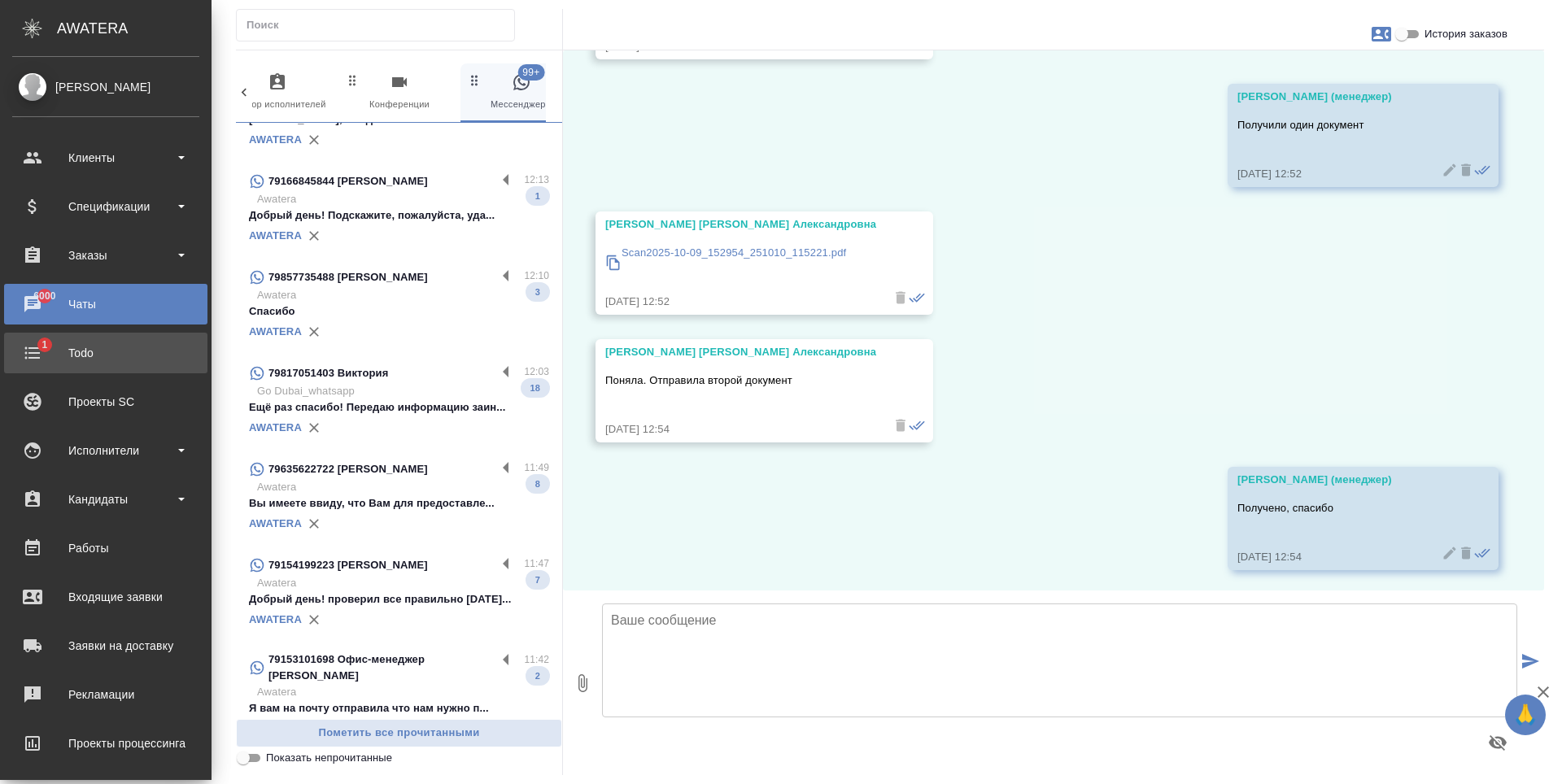
scroll to position [5066, 0]
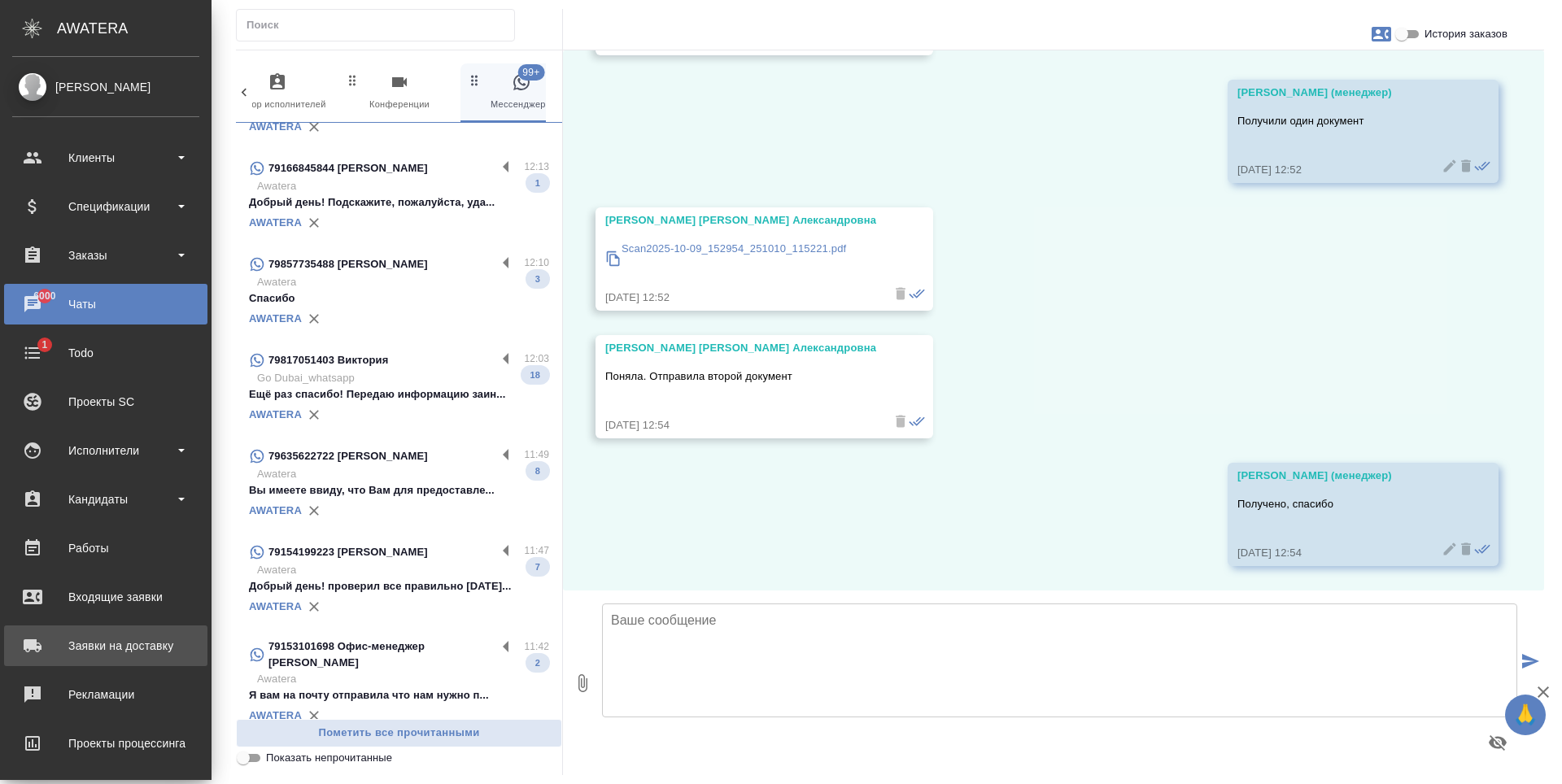
click at [122, 640] on div "Заявки на доставку" at bounding box center [106, 645] width 187 height 24
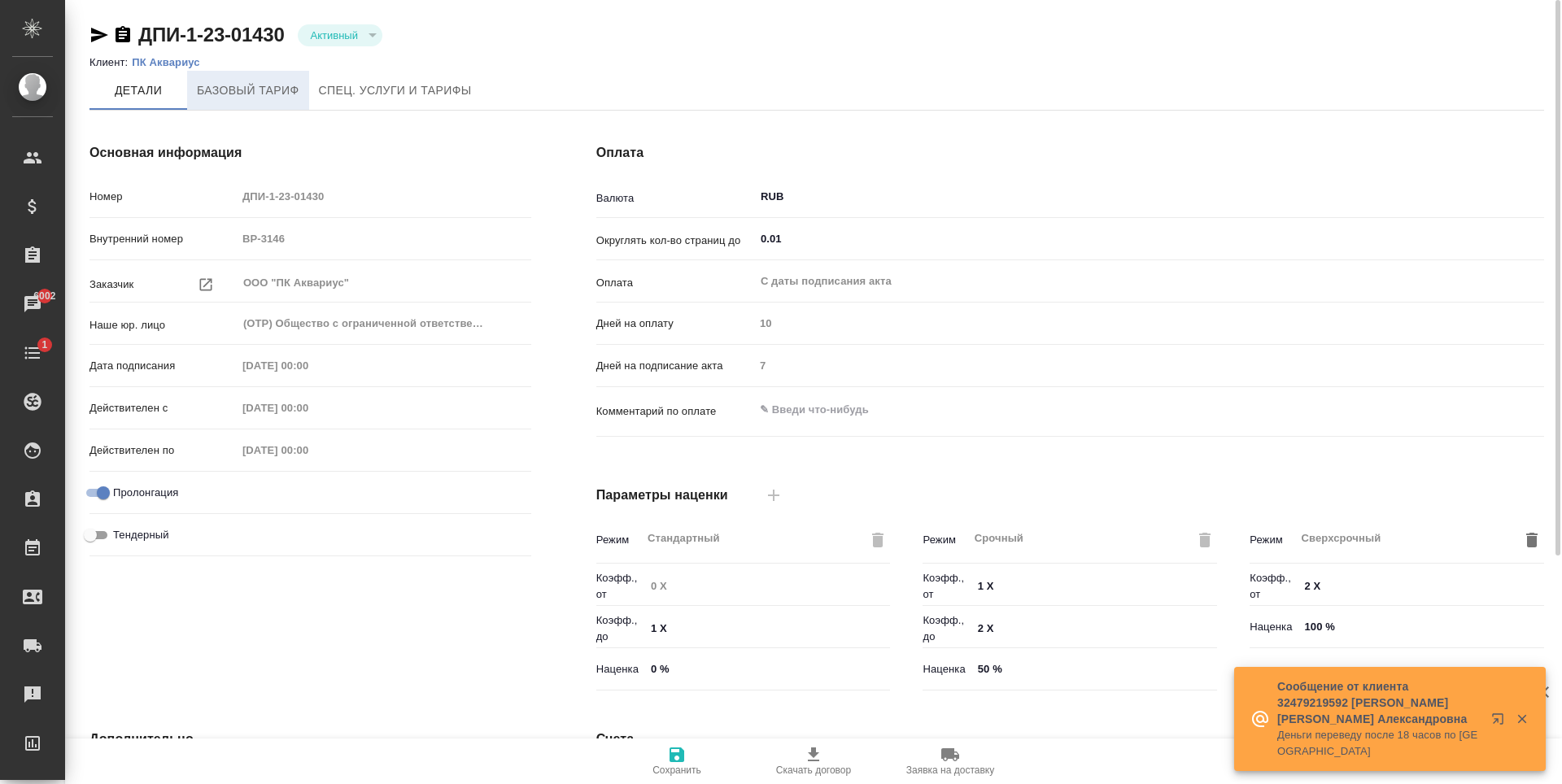
click at [266, 102] on button "Базовый тариф" at bounding box center [248, 90] width 122 height 39
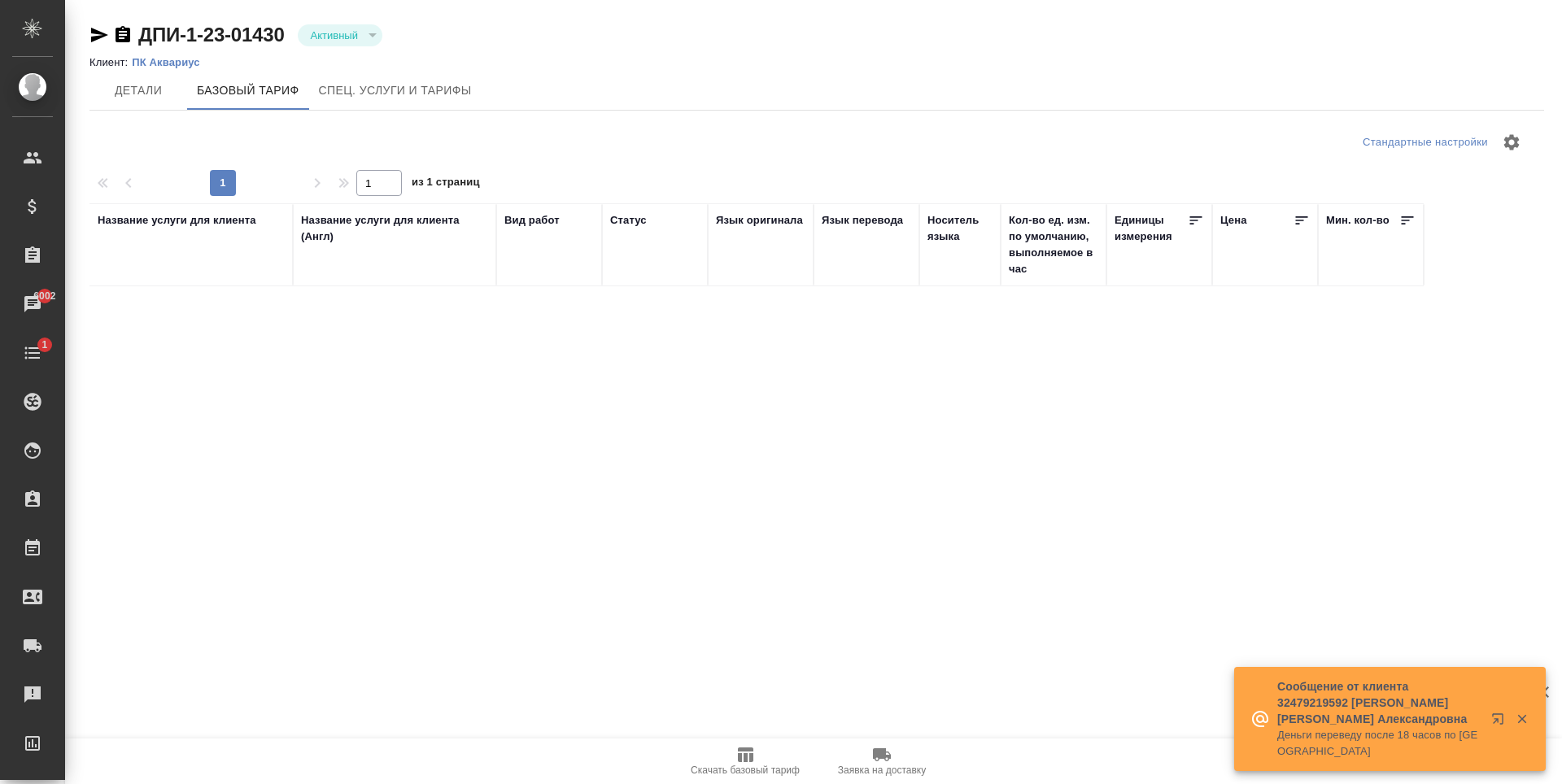
click at [401, 98] on span "Спец. услуги и тарифы" at bounding box center [395, 91] width 153 height 20
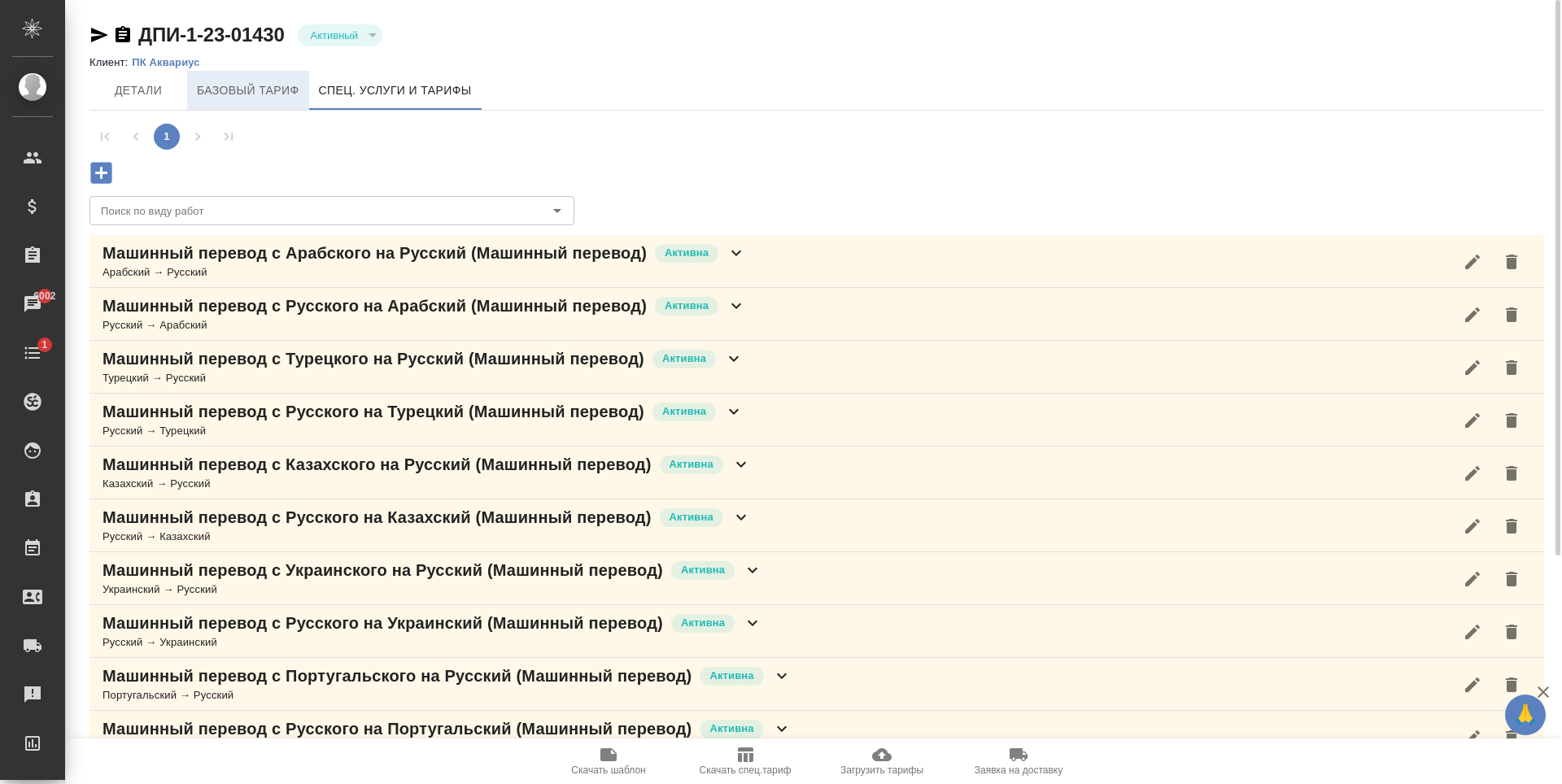
click at [203, 78] on button "Базовый тариф" at bounding box center [248, 90] width 122 height 39
click at [163, 82] on span "Детали" at bounding box center [138, 91] width 78 height 20
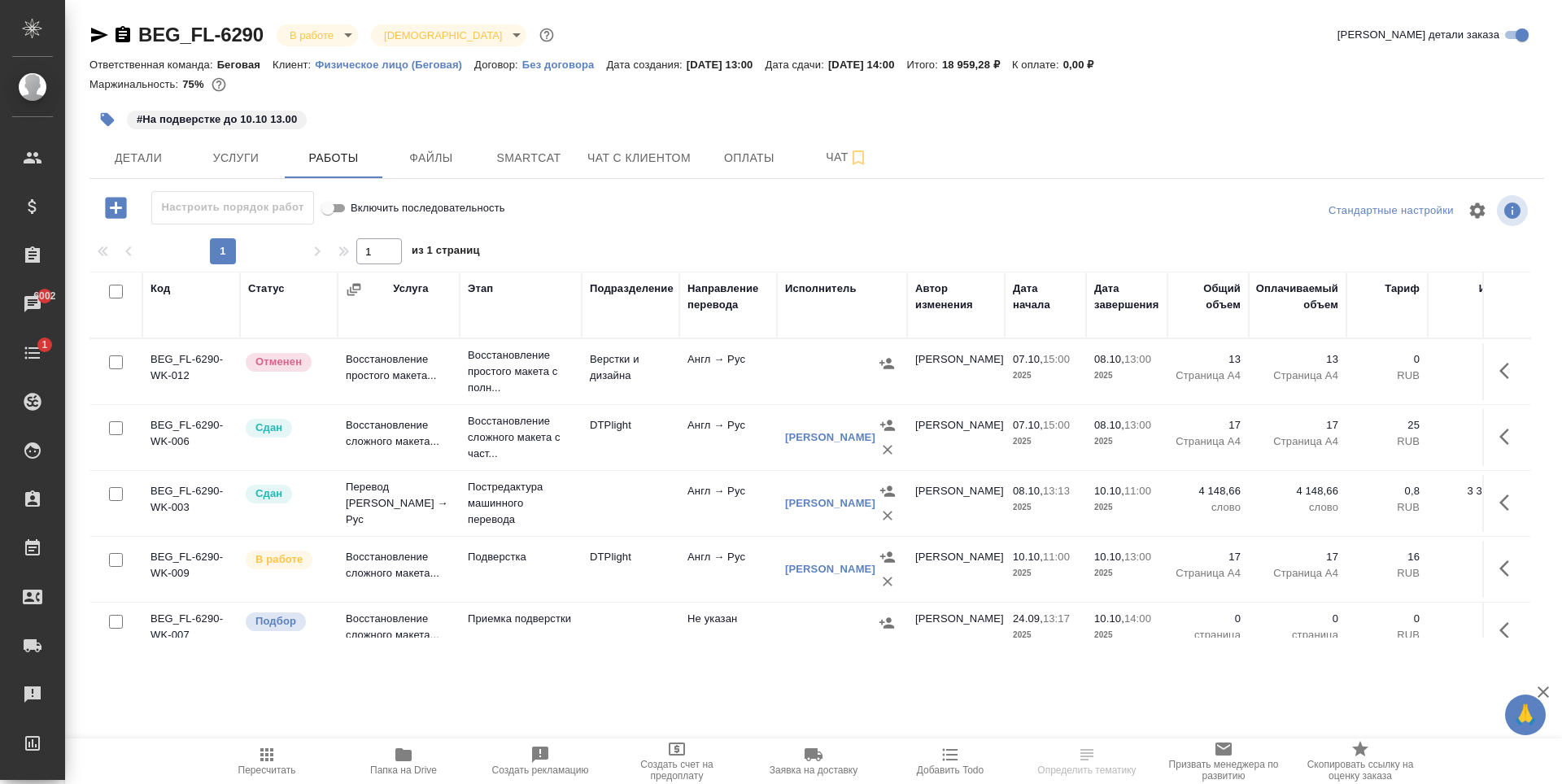
click at [94, 42] on icon "button" at bounding box center [98, 34] width 19 height 19
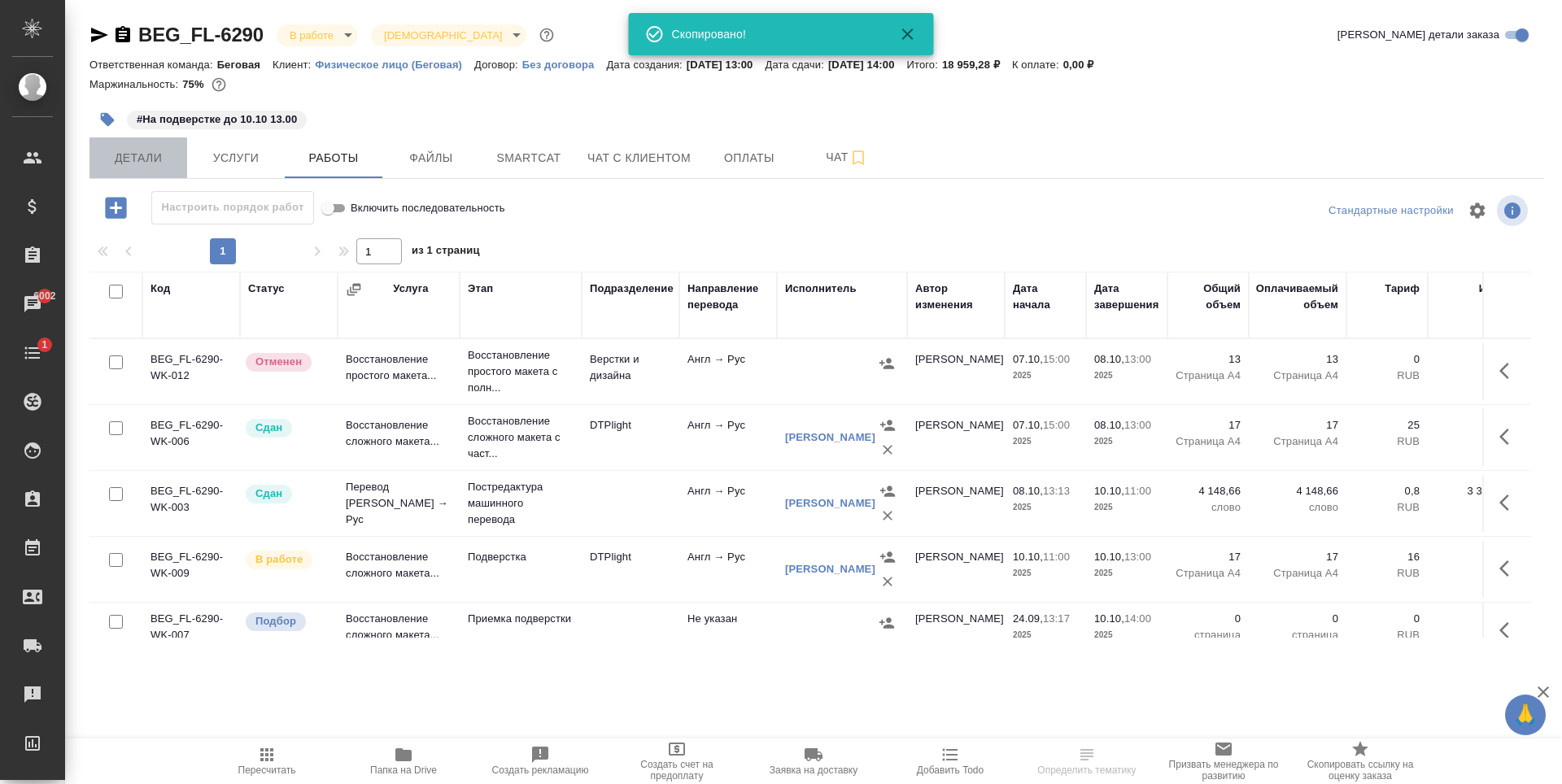
click at [150, 163] on span "Детали" at bounding box center [138, 158] width 78 height 20
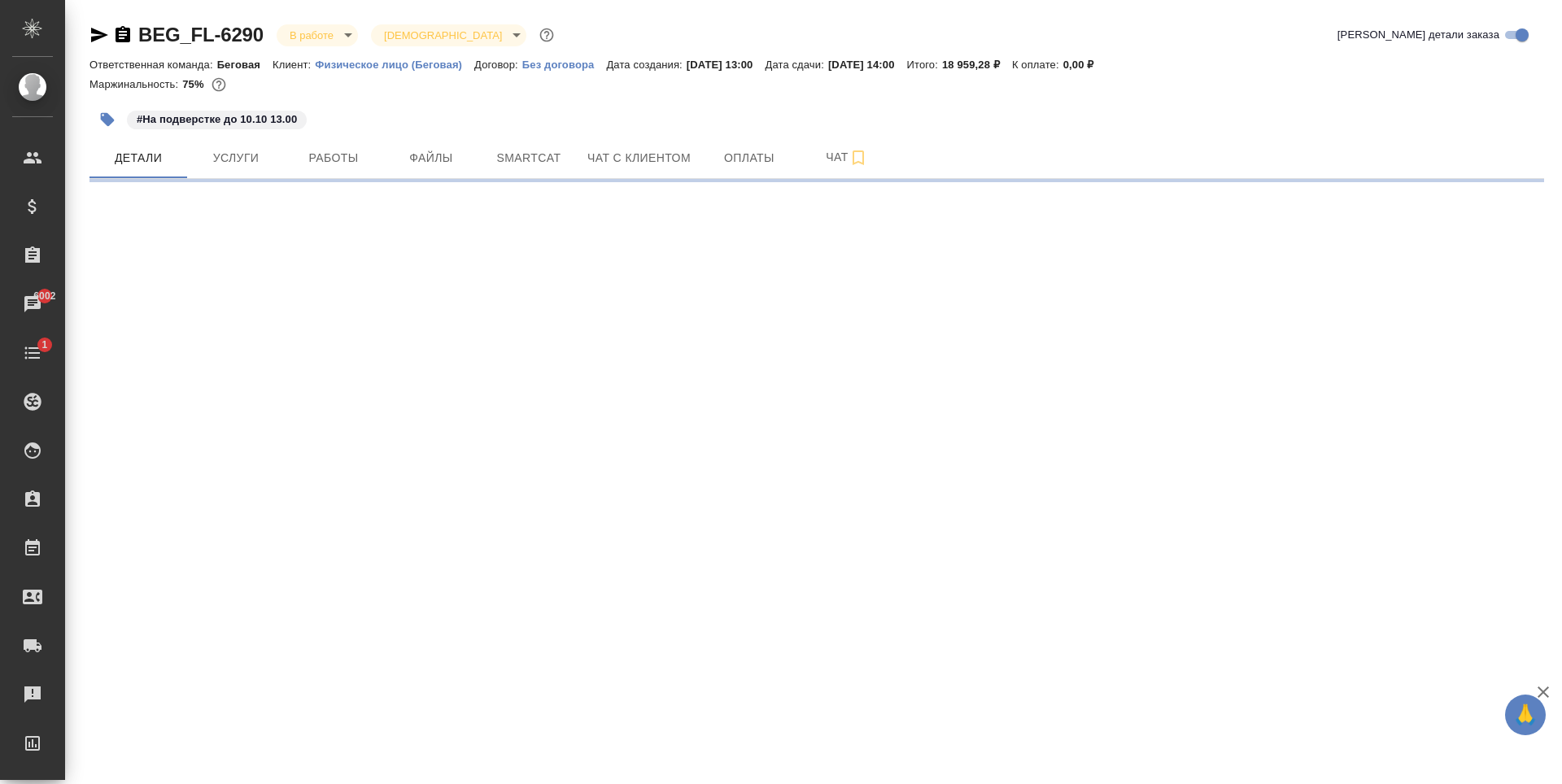
select select "RU"
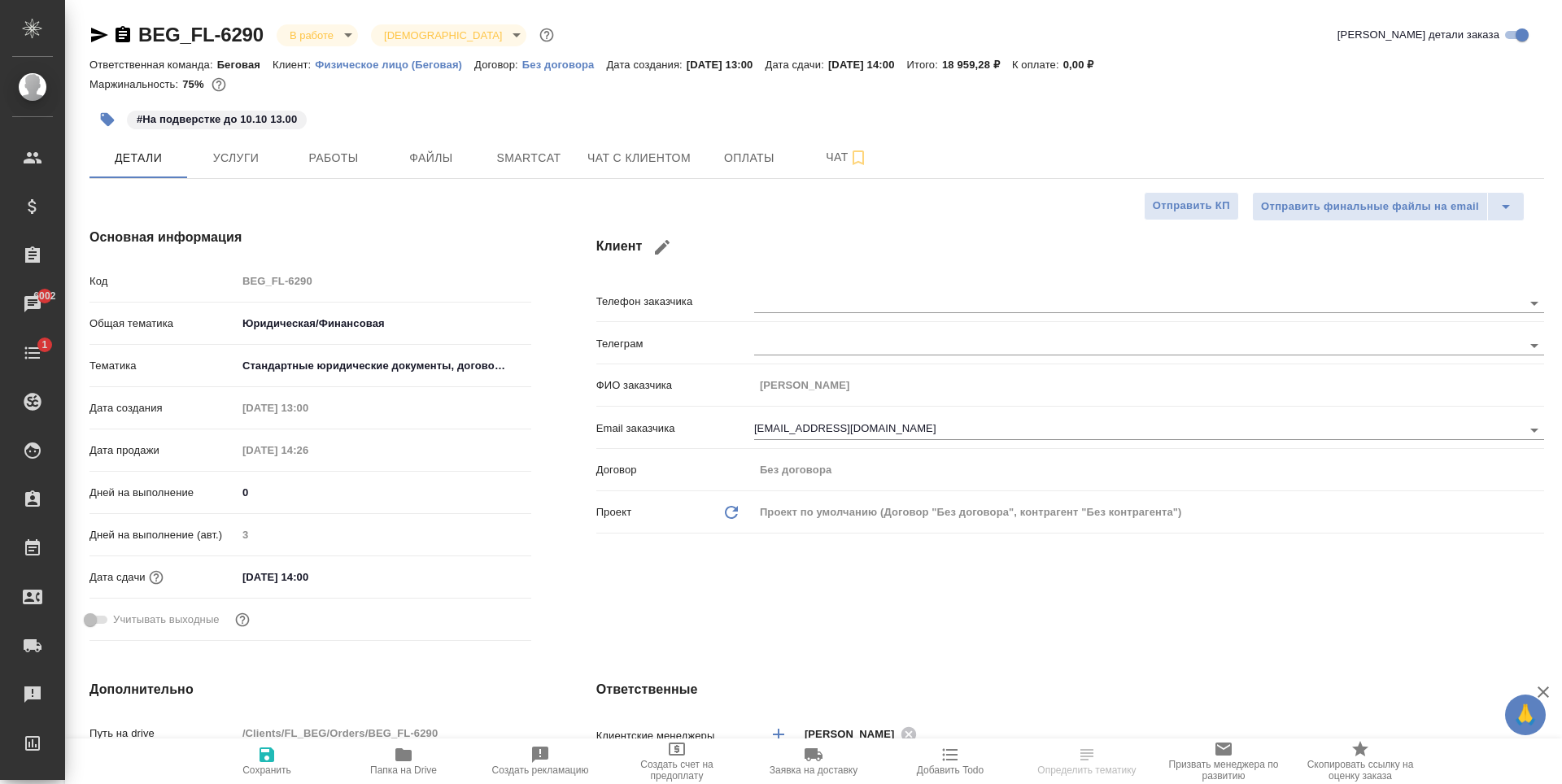
type textarea "x"
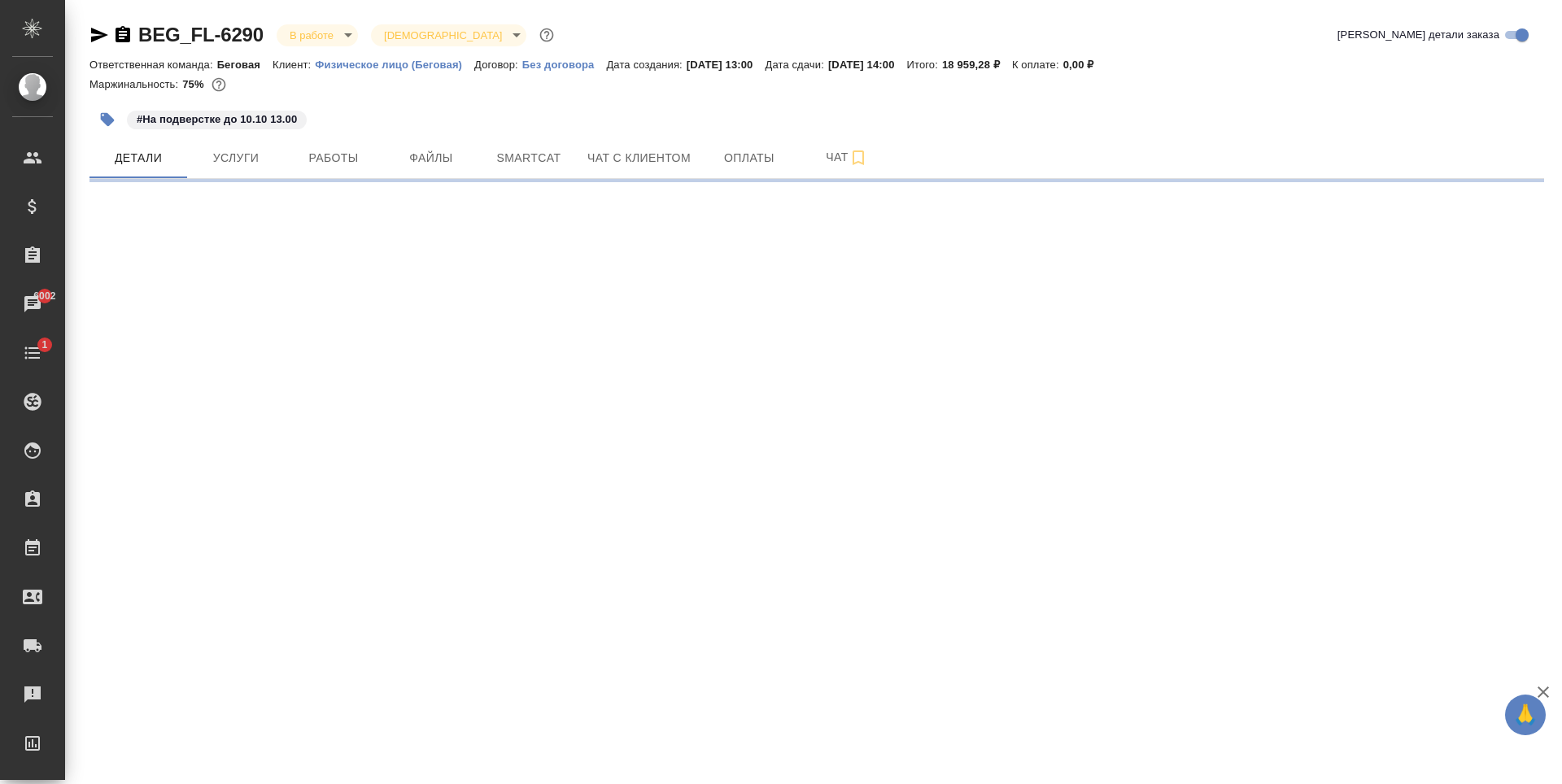
select select "RU"
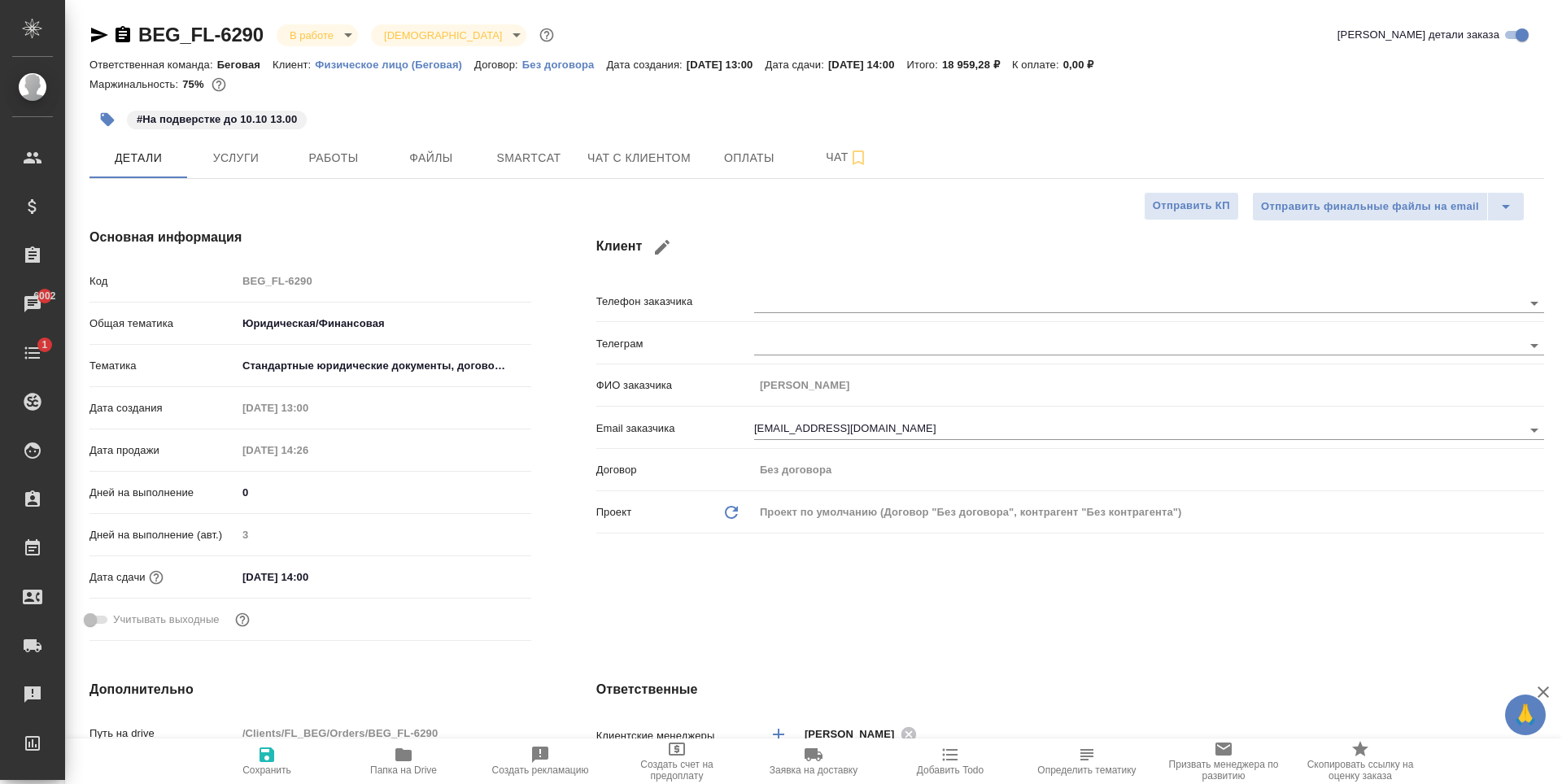
type textarea "x"
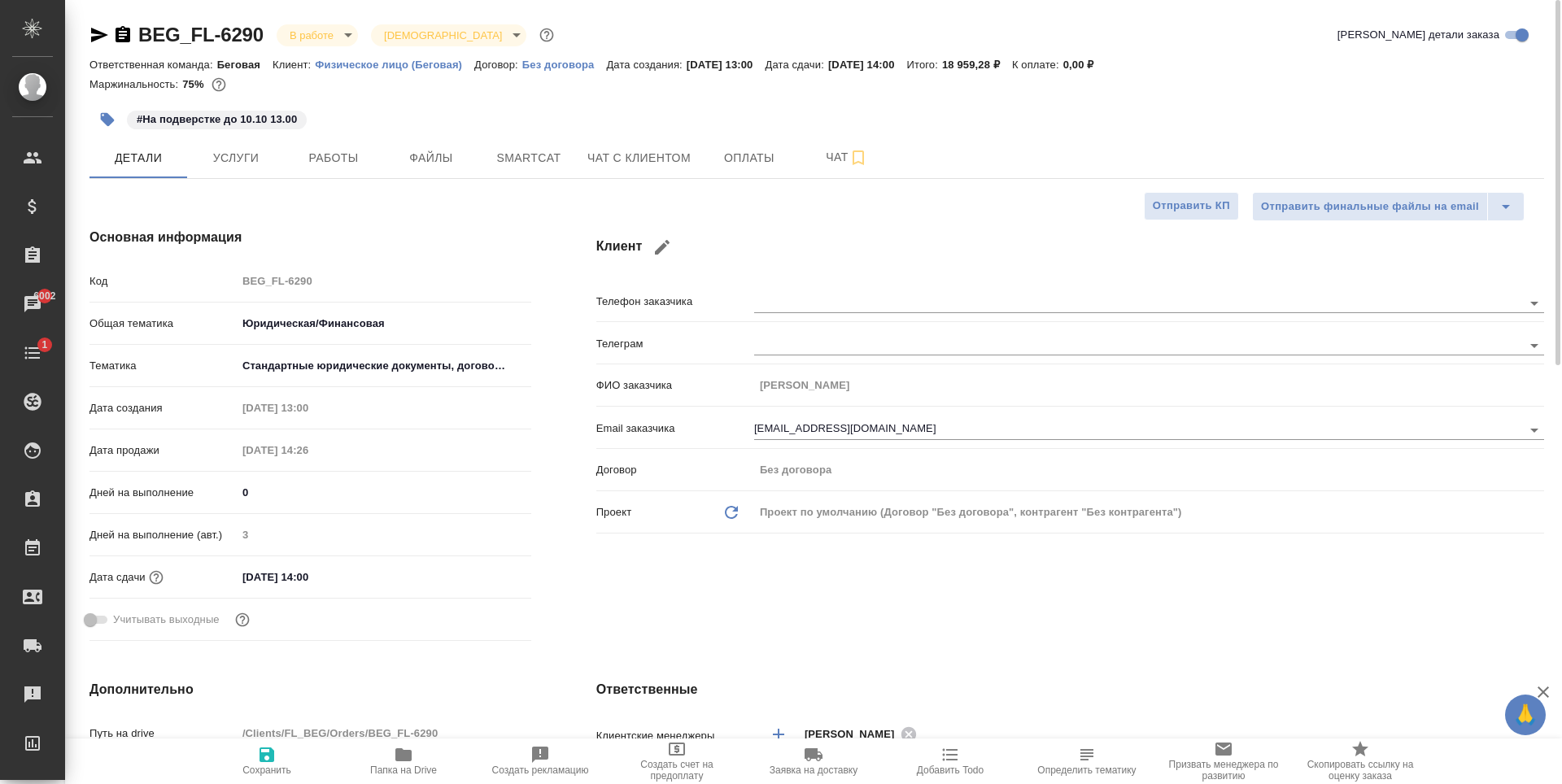
type textarea "x"
click at [275, 163] on button "Услуги" at bounding box center [235, 157] width 98 height 41
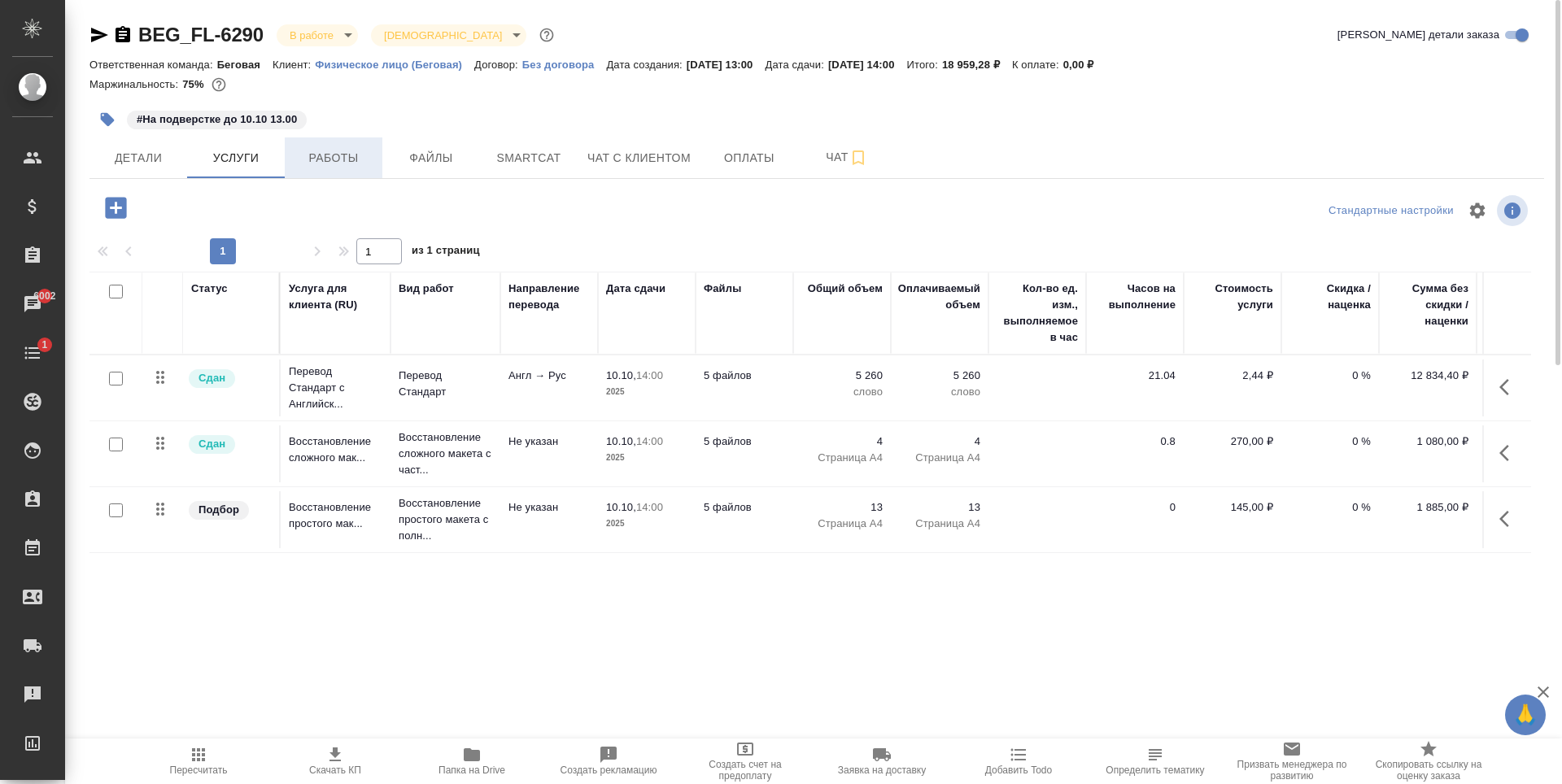
click at [343, 144] on button "Работы" at bounding box center [333, 157] width 98 height 41
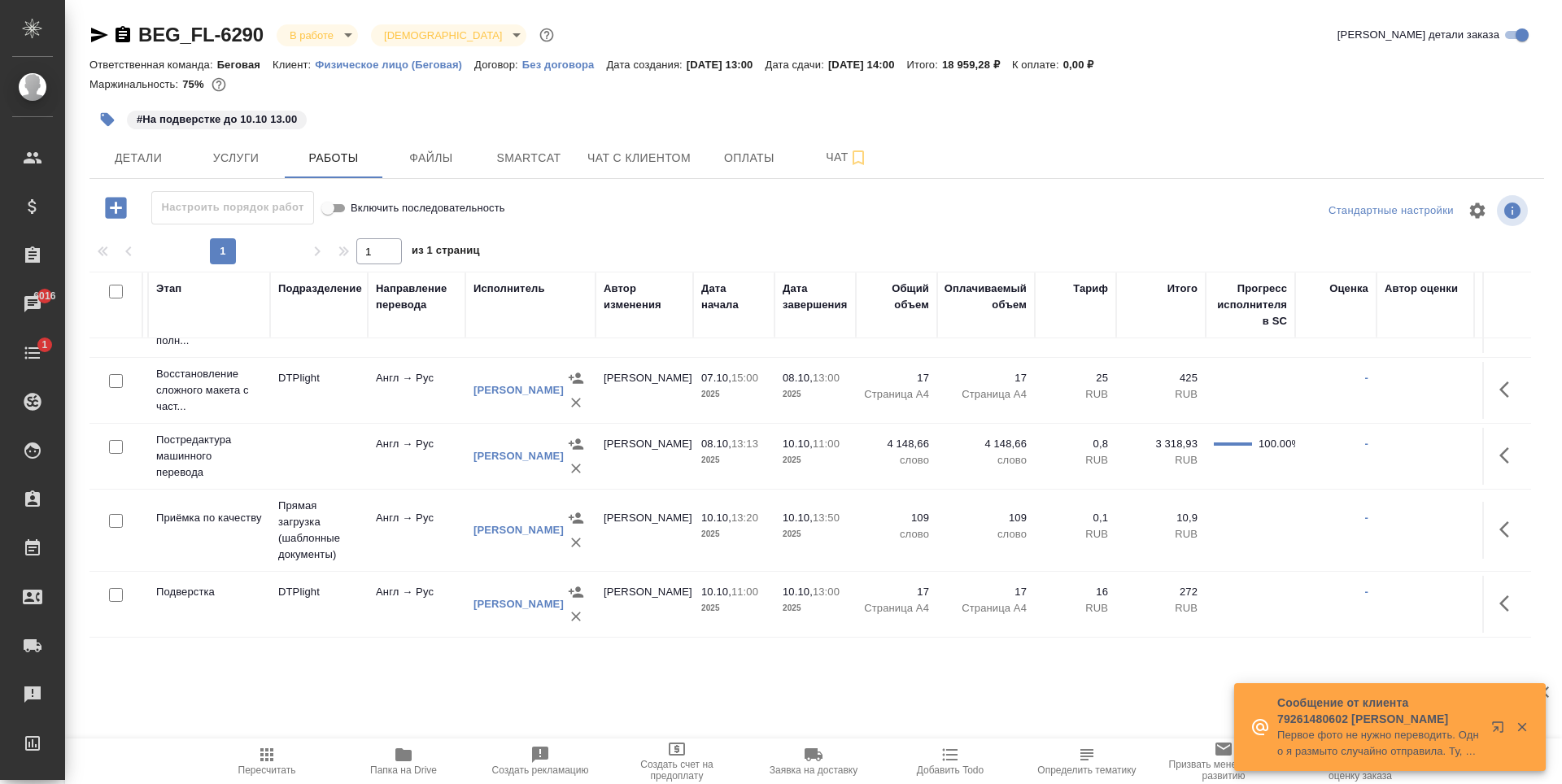
scroll to position [59, 0]
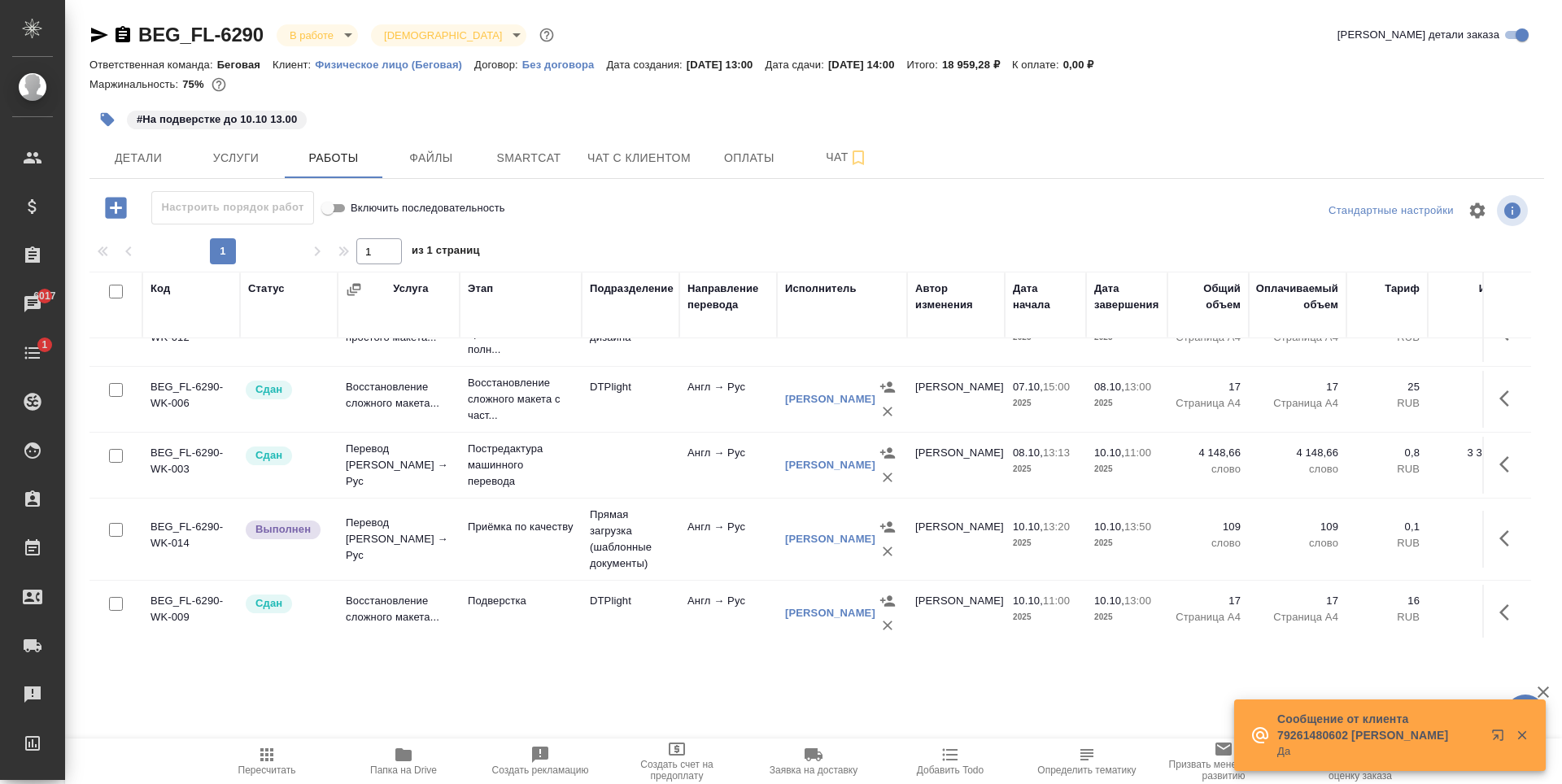
scroll to position [59, 0]
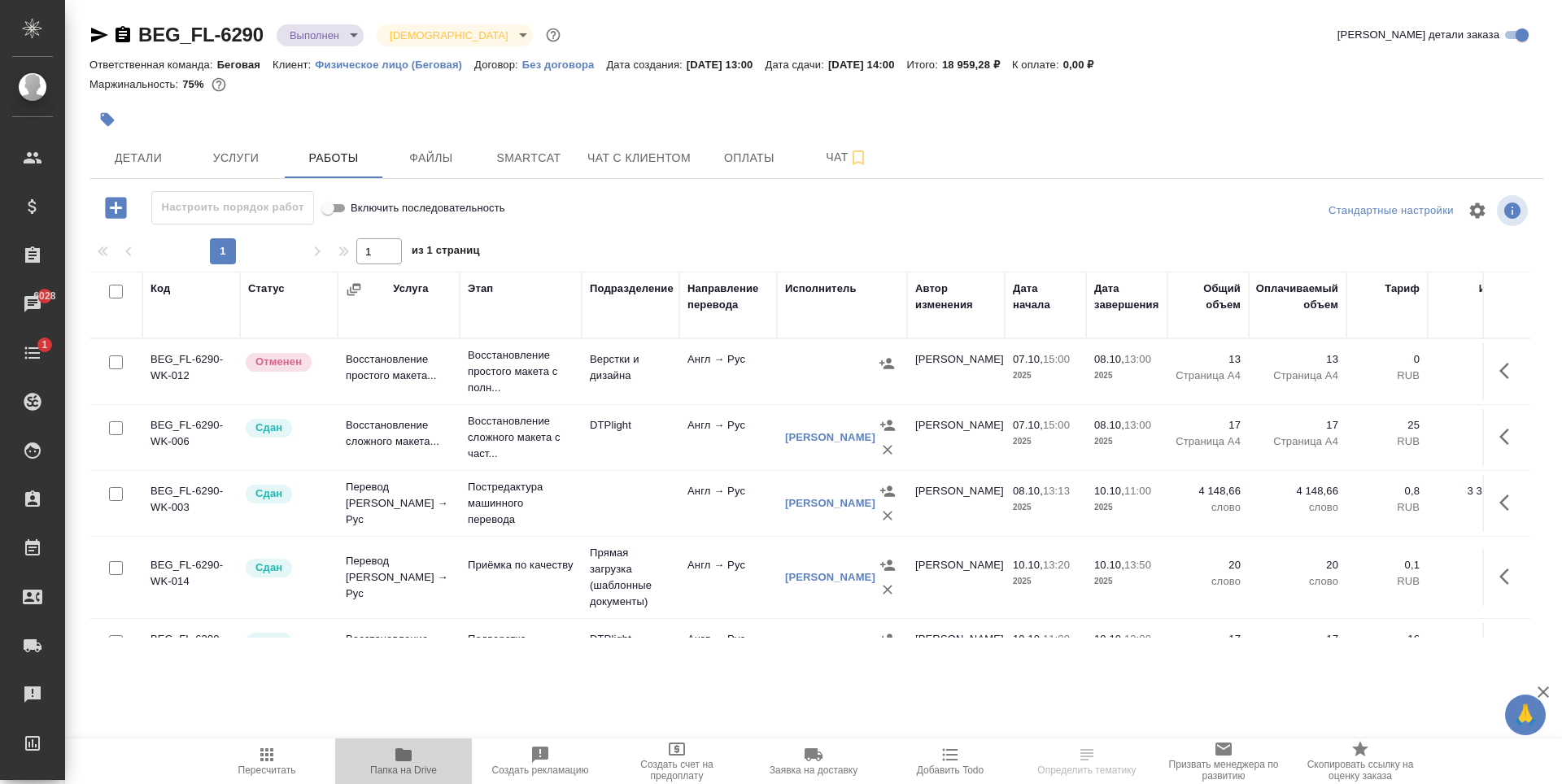
click at [393, 757] on span "Папка на Drive" at bounding box center [403, 760] width 118 height 31
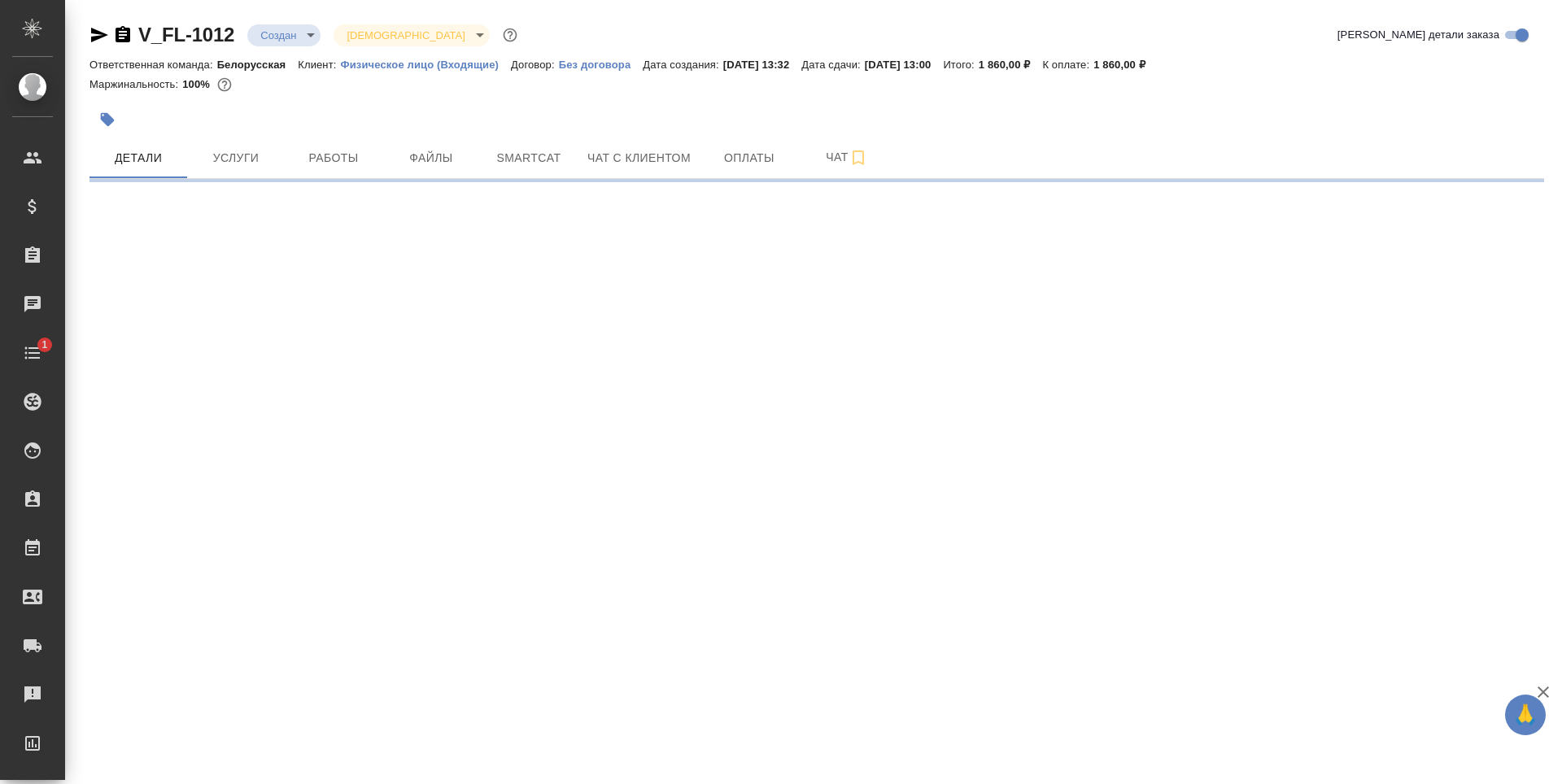
select select "RU"
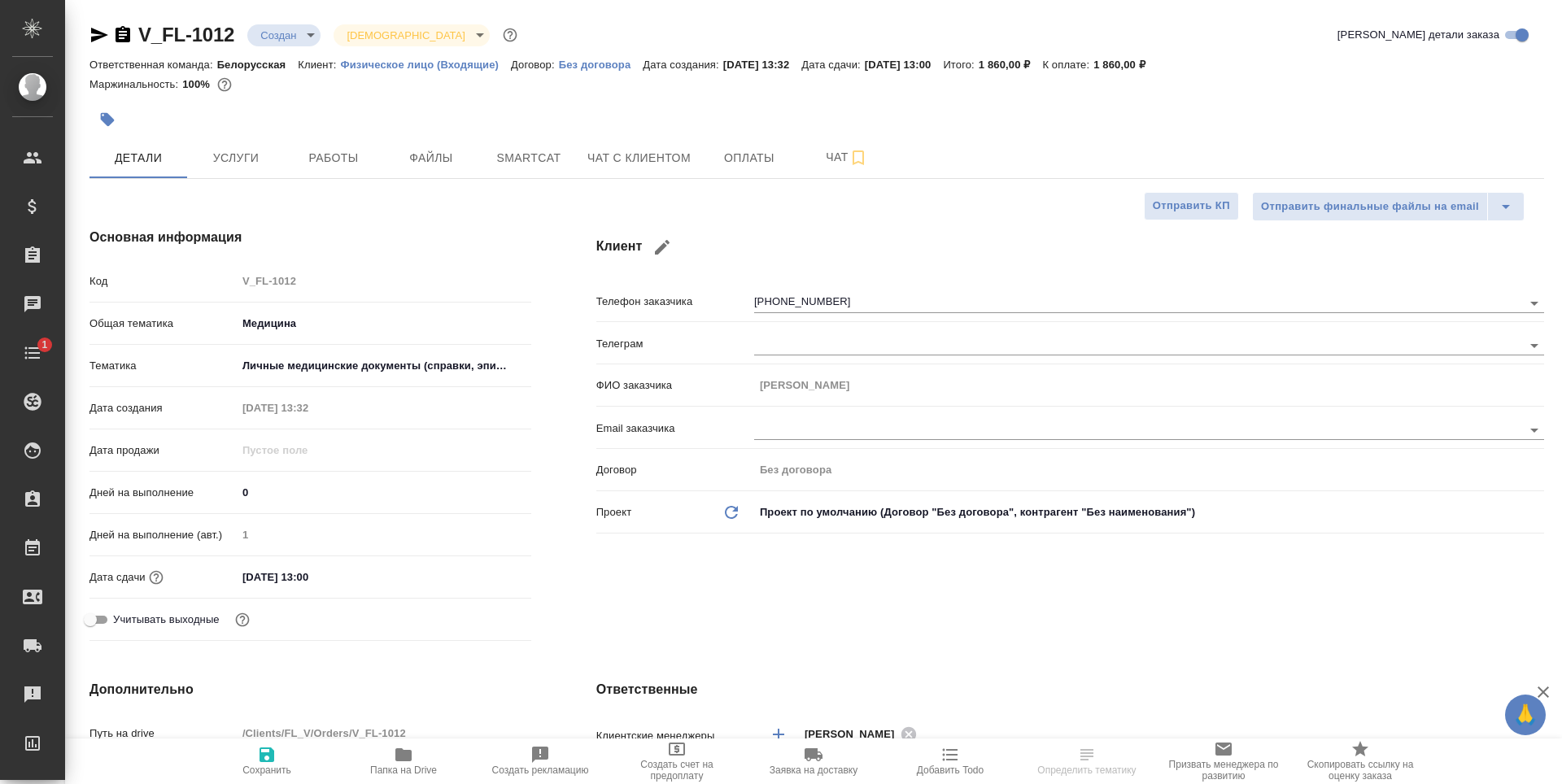
type textarea "x"
type input "[PERSON_NAME]"
